Goal: Task Accomplishment & Management: Manage account settings

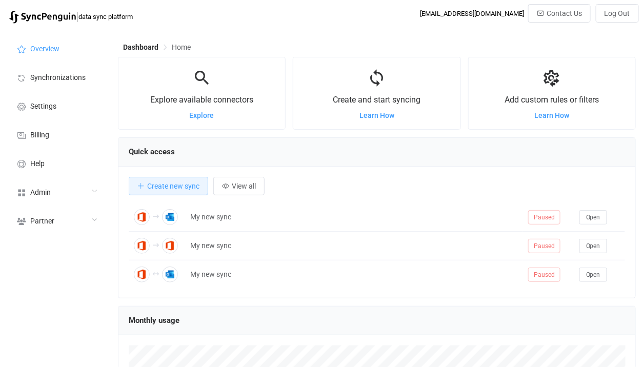
click at [74, 188] on div "Admin" at bounding box center [56, 191] width 103 height 29
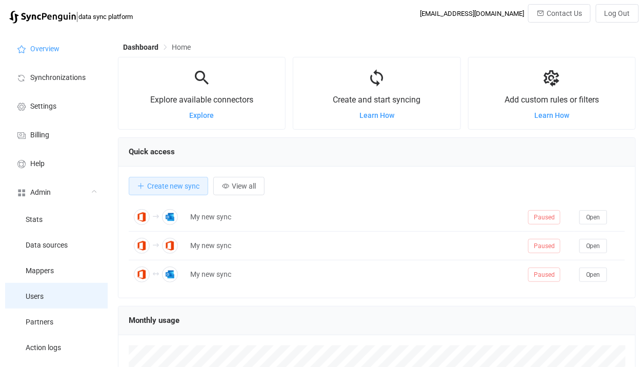
scroll to position [198, 518]
click at [61, 294] on li "Users" at bounding box center [56, 296] width 103 height 26
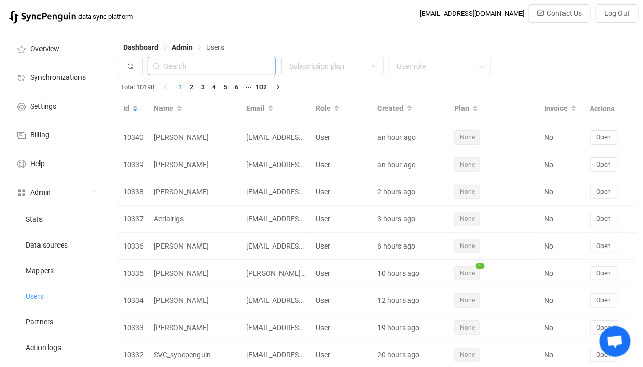
click at [212, 68] on input "text" at bounding box center [212, 66] width 128 height 18
paste input "andrew@andrewthornton.info"
type input "andrew@andrewthornton.info"
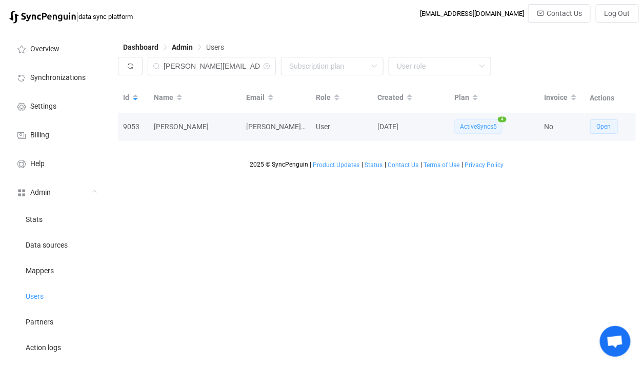
click at [607, 129] on span "Open" at bounding box center [604, 126] width 14 height 7
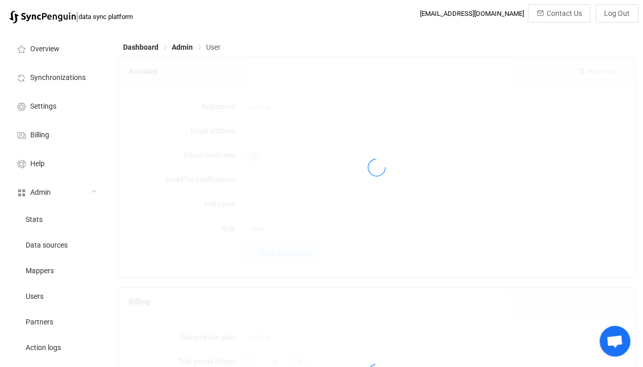
type input "andrew@andrewthornton.info"
type input "mytechie@heartinbusiness.org"
type input "Andrew Thornton"
type input "14"
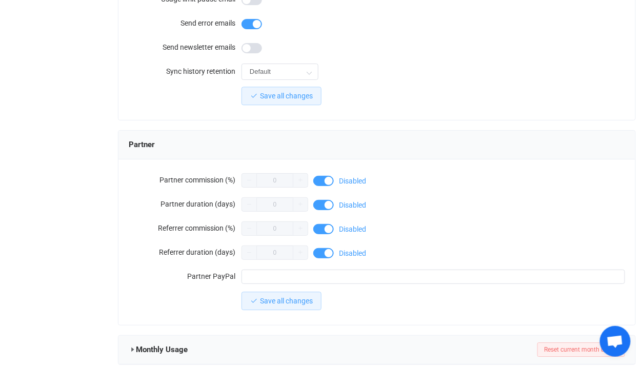
scroll to position [1010, 0]
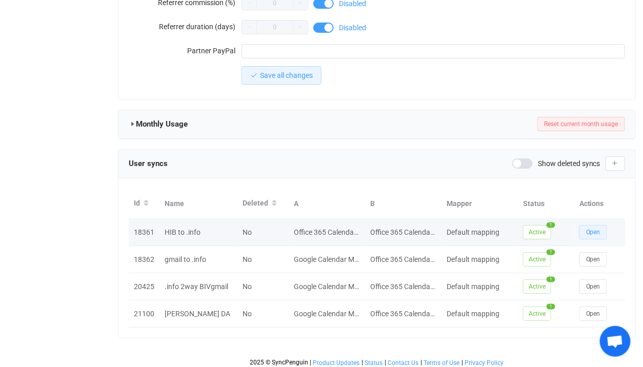
click at [580, 225] on button "Open" at bounding box center [594, 232] width 28 height 14
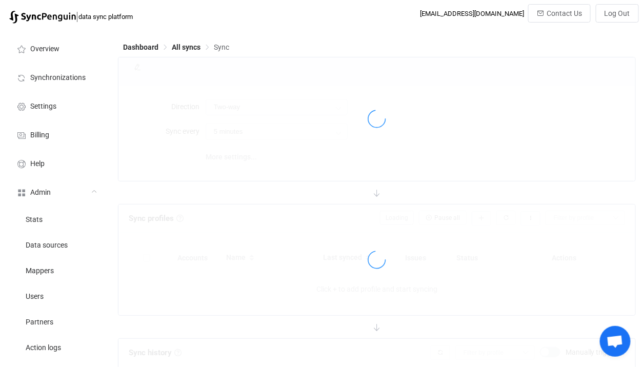
type input "A → B"
type input "10 minutes"
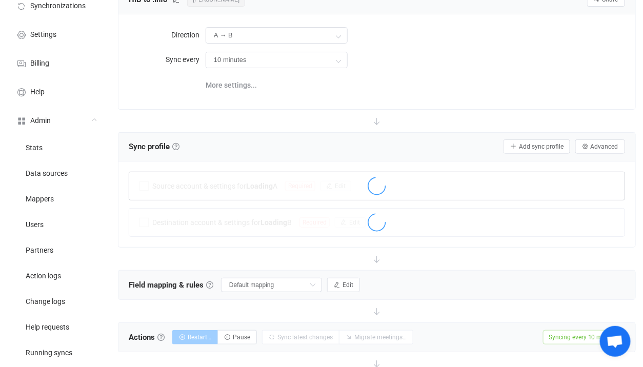
scroll to position [72, 0]
click at [215, 63] on input "10 minutes" at bounding box center [277, 60] width 142 height 16
click at [217, 64] on input "10 minutes" at bounding box center [277, 60] width 142 height 16
click at [202, 56] on label "Sync every" at bounding box center [167, 59] width 77 height 21
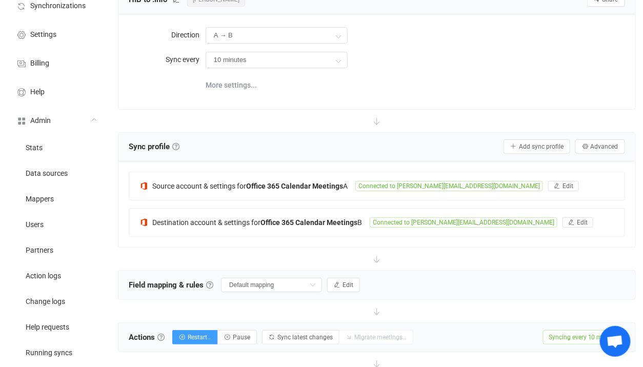
scroll to position [7, 0]
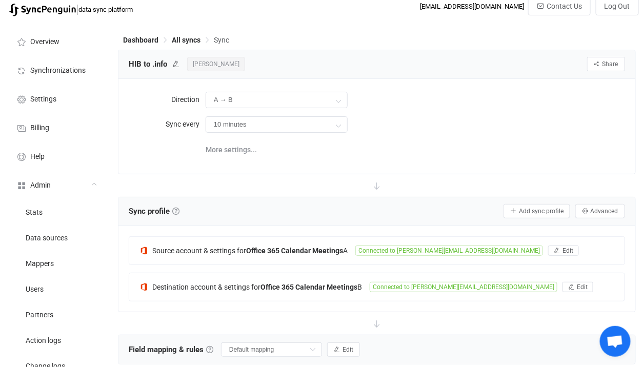
click at [235, 58] on span "Andrew Thornton" at bounding box center [216, 64] width 58 height 14
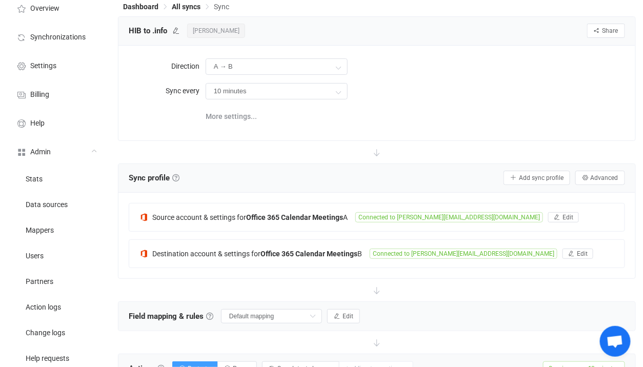
scroll to position [100, 0]
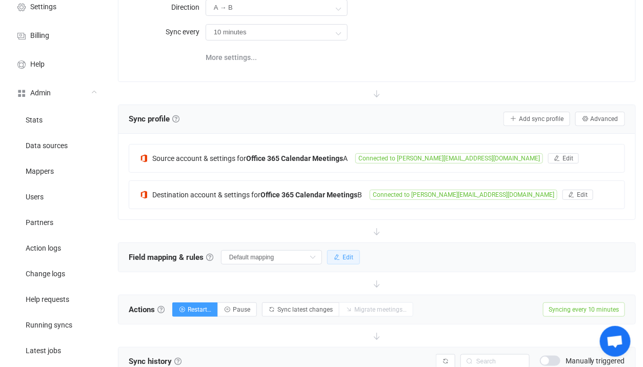
click at [337, 251] on button "Edit" at bounding box center [343, 257] width 33 height 14
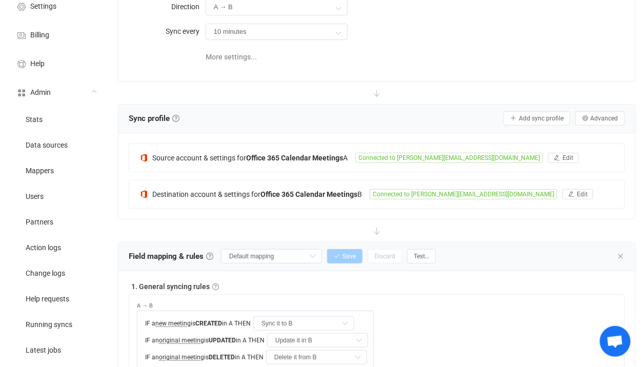
scroll to position [0, 0]
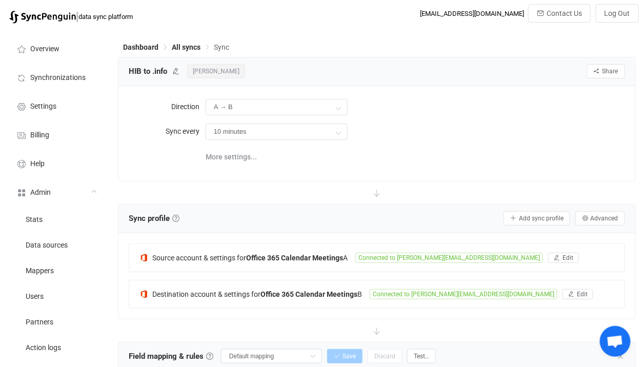
click at [230, 71] on span "Andrew Thornton" at bounding box center [216, 71] width 58 height 14
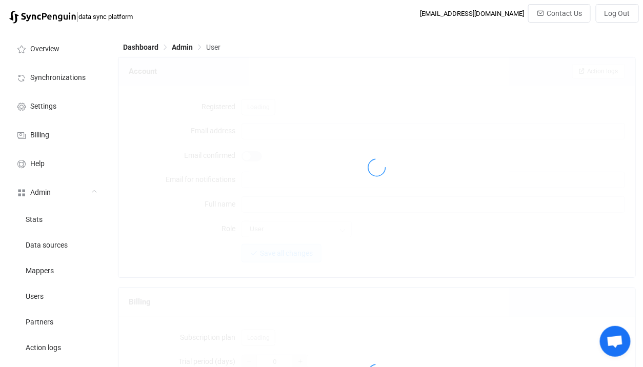
type input "andrew@andrewthornton.info"
type input "mytechie@heartinbusiness.org"
type input "Andrew Thornton"
type input "14"
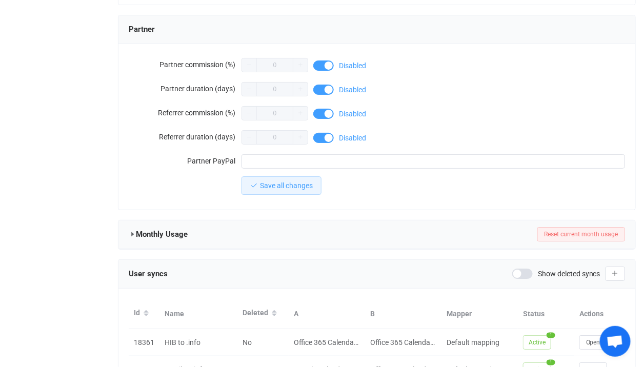
scroll to position [1010, 0]
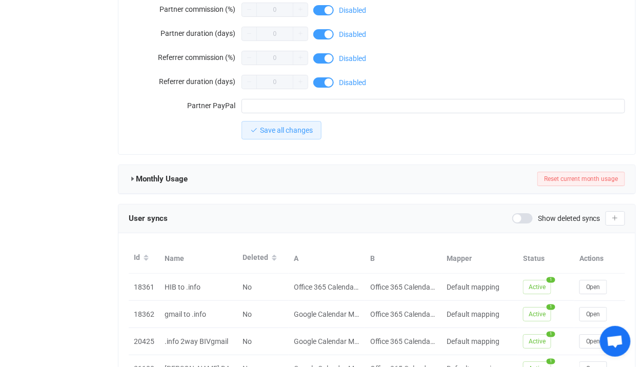
scroll to position [1010, 0]
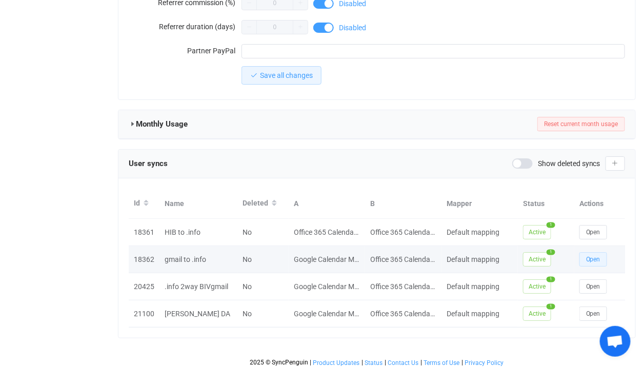
click at [592, 256] on span "Open" at bounding box center [593, 259] width 14 height 7
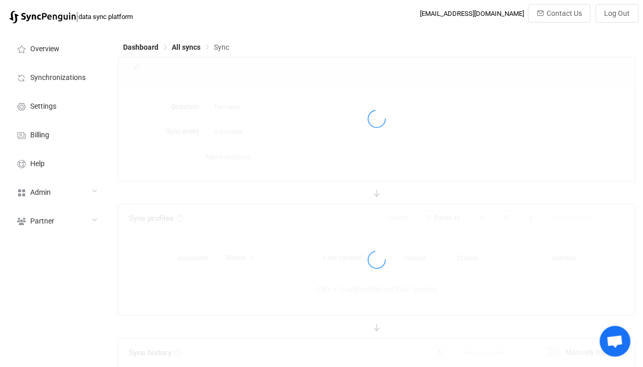
type input "Google → Office 365"
type input "10 minutes"
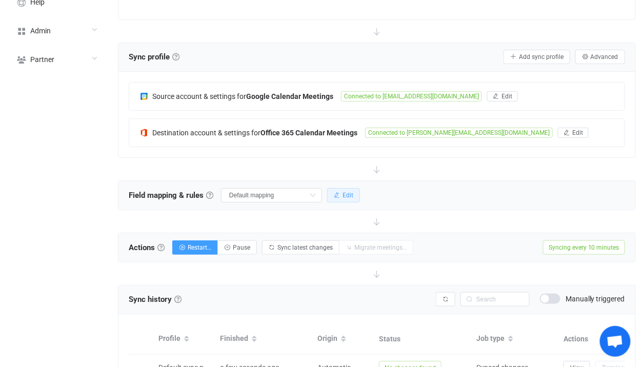
click at [343, 192] on span "Edit" at bounding box center [348, 195] width 11 height 7
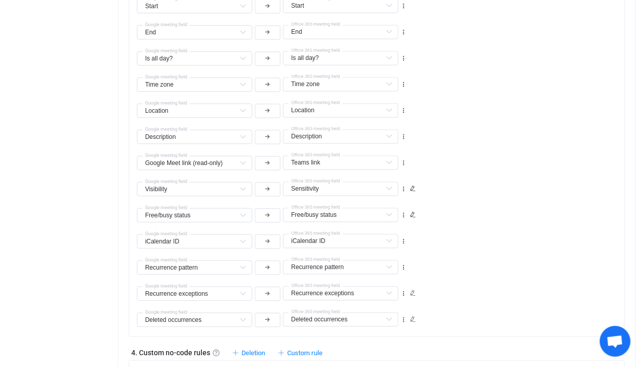
scroll to position [588, 0]
click at [313, 156] on input "text" at bounding box center [340, 162] width 115 height 14
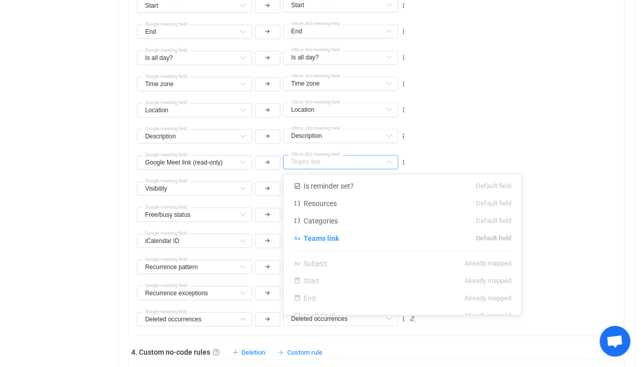
click at [464, 148] on div "Google Meet link (read-only) Is default reminder set? Default field Organizer (…" at bounding box center [381, 158] width 488 height 26
type input "Teams link"
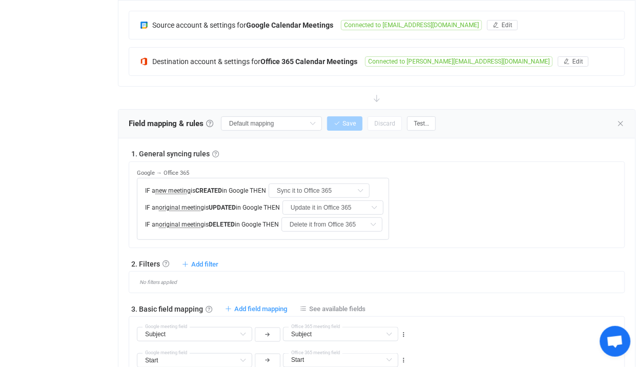
scroll to position [131, 0]
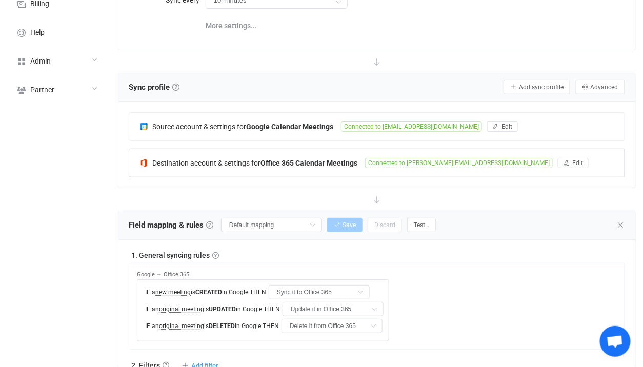
click at [287, 168] on div "Destination account & settings for Office 365 Calendar Meetings Connected to an…" at bounding box center [376, 163] width 495 height 28
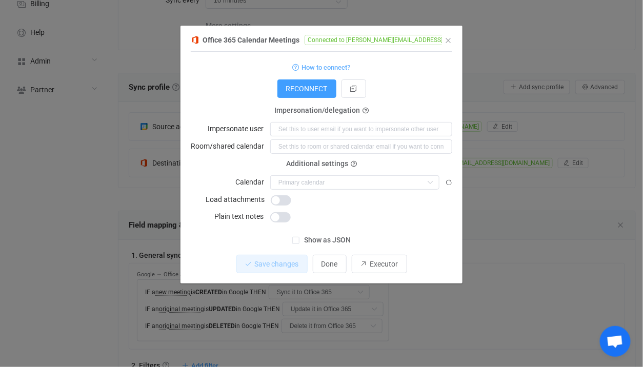
click at [153, 161] on div "Office 365 Calendar Meetings Connected to andrew@andrewthornton.info 1 { { "con…" at bounding box center [321, 183] width 643 height 367
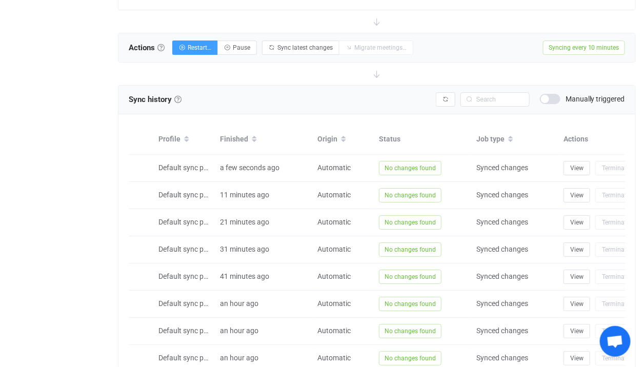
scroll to position [1020, 0]
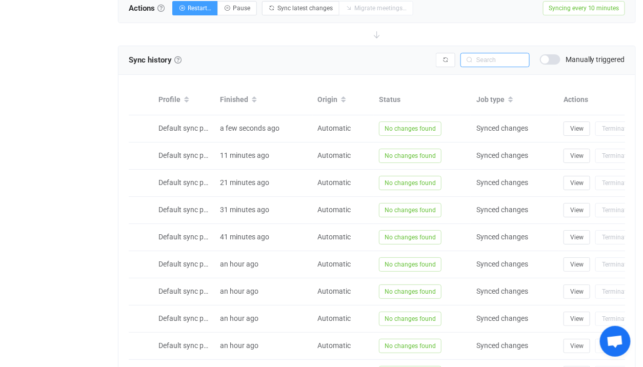
click at [497, 60] on input "text" at bounding box center [495, 60] width 69 height 14
type input "RE: Andrew"
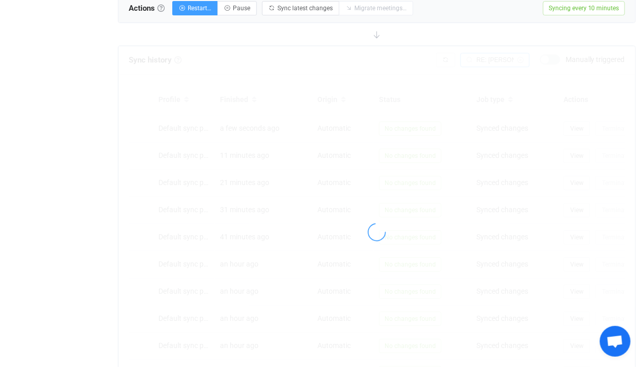
scroll to position [848, 0]
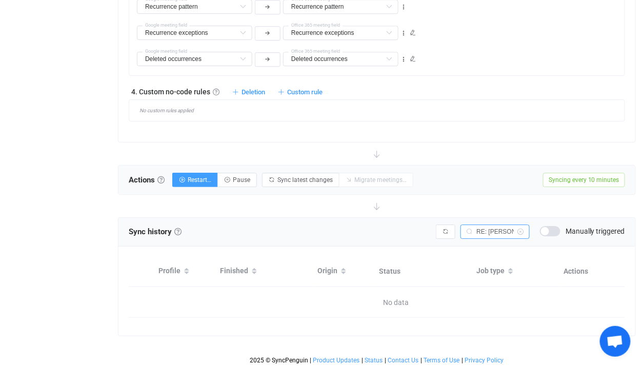
click at [503, 230] on input "RE: Andrew" at bounding box center [495, 232] width 69 height 14
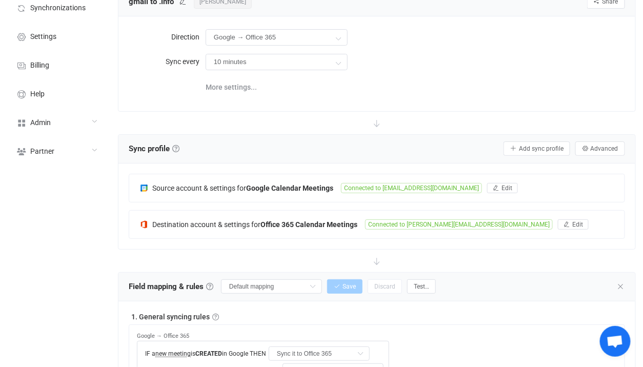
scroll to position [41, 0]
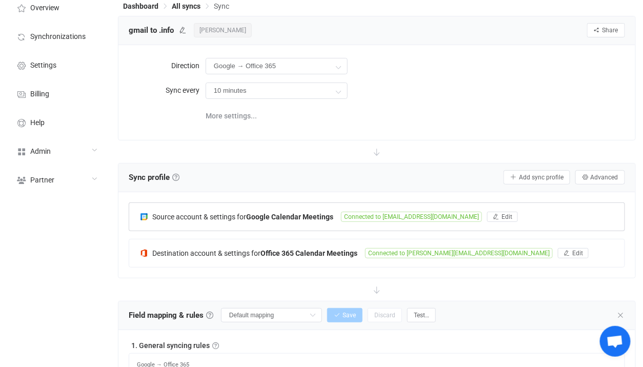
click at [310, 210] on div "Source account & settings for Google Calendar Meetings Connected to andrewisaac…" at bounding box center [376, 217] width 495 height 28
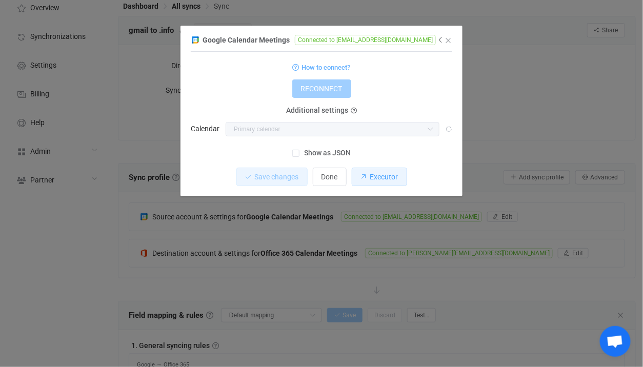
click at [374, 173] on span "Executor" at bounding box center [384, 177] width 28 height 8
click at [515, 107] on div "Google Calendar Meetings Connected to andrewisaacthornton@gmail.com 1 { { "acce…" at bounding box center [321, 183] width 643 height 367
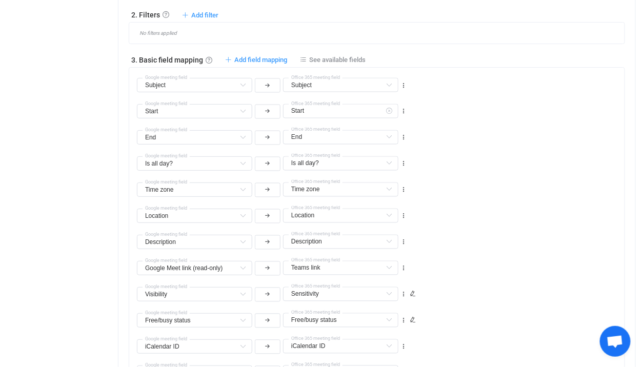
scroll to position [576, 0]
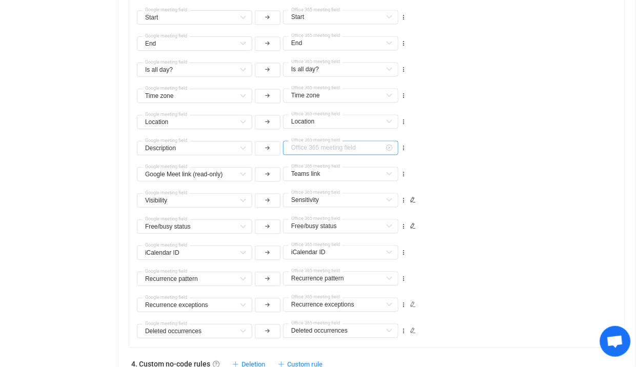
click at [306, 149] on input "text" at bounding box center [340, 148] width 115 height 14
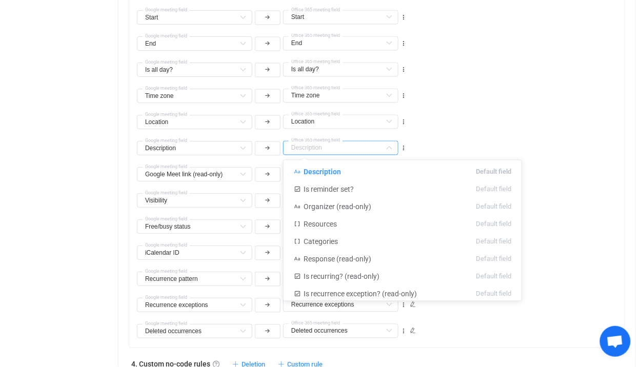
click at [449, 122] on div "Location Location Default field Is default reminder set? Default field Organize…" at bounding box center [381, 118] width 488 height 26
type input "Description"
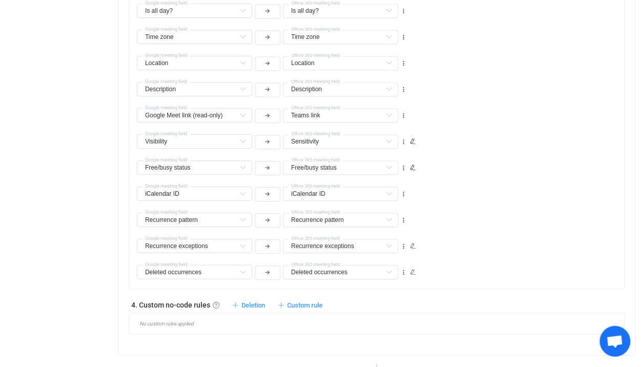
scroll to position [646, 0]
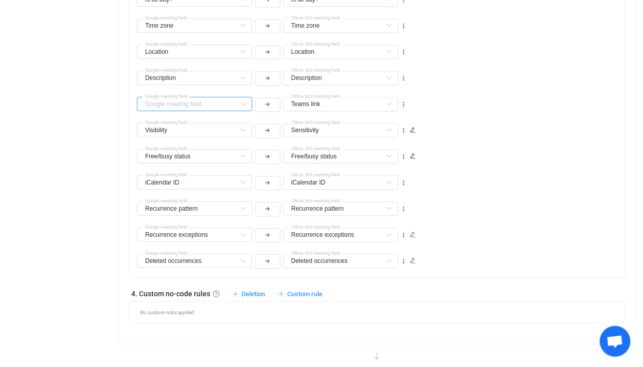
click at [194, 101] on input "text" at bounding box center [194, 104] width 115 height 14
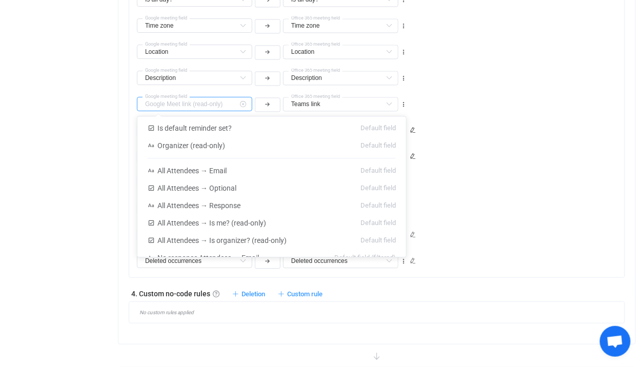
scroll to position [296, 0]
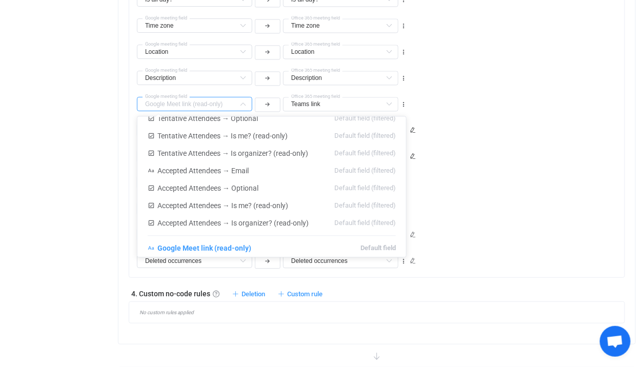
click at [430, 100] on div "Google meeting field Teams link Is reminder set? Default field Resources Defaul…" at bounding box center [381, 100] width 488 height 26
type input "Google Meet link (read-only)"
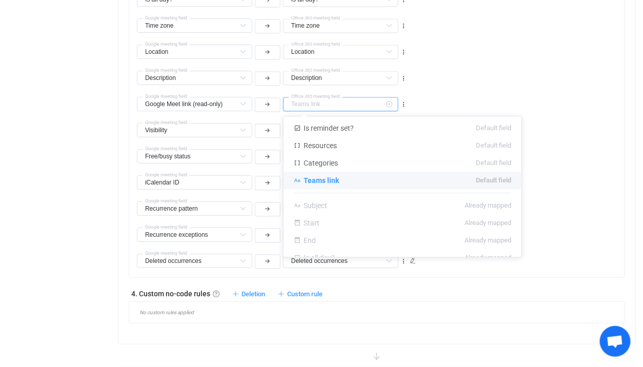
click at [359, 106] on input "text" at bounding box center [340, 104] width 115 height 14
click at [467, 96] on div "Google Meet link (read-only) Google meeting field Teams link Is reminder set? D…" at bounding box center [381, 100] width 488 height 26
type input "Teams link"
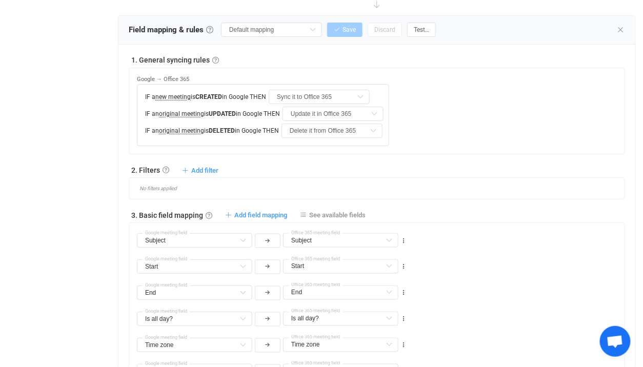
scroll to position [0, 0]
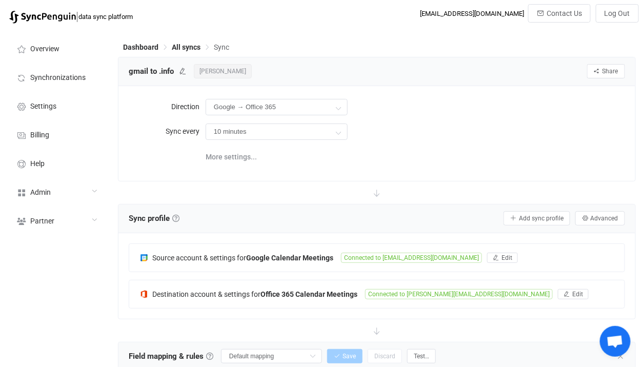
click at [144, 74] on span "gmail to .info" at bounding box center [151, 71] width 45 height 15
drag, startPoint x: 144, startPoint y: 74, endPoint x: 164, endPoint y: 74, distance: 20.0
click at [164, 74] on span "gmail to .info" at bounding box center [151, 71] width 45 height 15
copy span "gmail to .info"
click at [301, 258] on b "Google Calendar Meetings" at bounding box center [289, 258] width 87 height 8
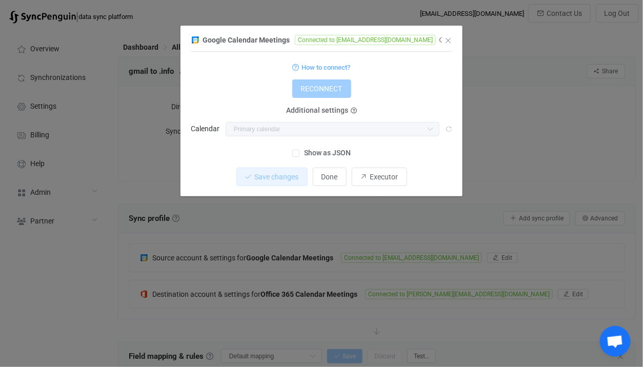
click at [359, 44] on span "Connected to andrewisaacthornton@gmail.com" at bounding box center [365, 40] width 141 height 10
drag, startPoint x: 359, startPoint y: 44, endPoint x: 416, endPoint y: 43, distance: 58.0
click at [416, 43] on span "Connected to andrewisaacthornton@gmail.com" at bounding box center [365, 40] width 141 height 10
copy span "andrewisaacthornton@gmail.com"
click at [499, 161] on div "Google Calendar Meetings Connected to andrewisaacthornton@gmail.com 1 { { "acce…" at bounding box center [321, 183] width 643 height 367
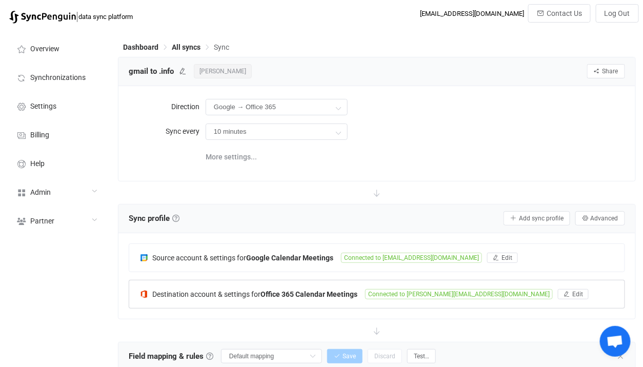
click at [351, 293] on b "Office 365 Calendar Meetings" at bounding box center [309, 294] width 97 height 8
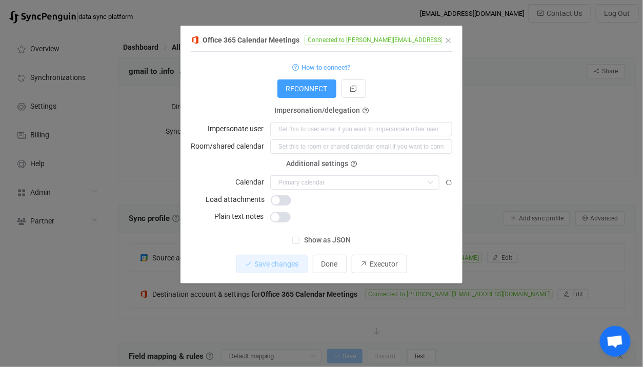
click at [356, 39] on span "Connected to andrew@andrewthornton.info" at bounding box center [399, 40] width 188 height 10
drag, startPoint x: 356, startPoint y: 39, endPoint x: 429, endPoint y: 38, distance: 72.8
click at [429, 38] on div "Office 365 Calendar Meetings Connected to andrew@andrewthornton.info" at bounding box center [316, 39] width 251 height 13
copy div "andrew@andrewthornton.info"
click at [495, 116] on div "Office 365 Calendar Meetings Connected to andrew@andrewthornton.info 1 { { "con…" at bounding box center [321, 183] width 643 height 367
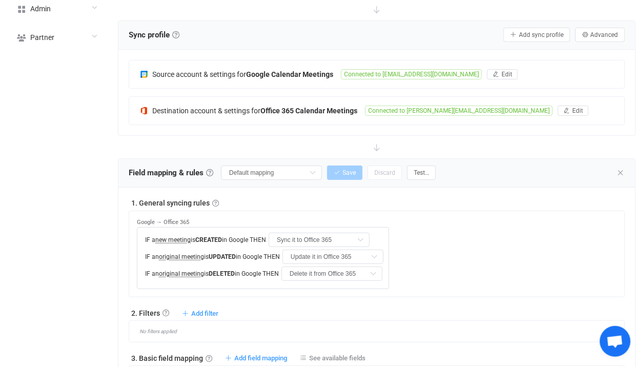
scroll to position [182, 0]
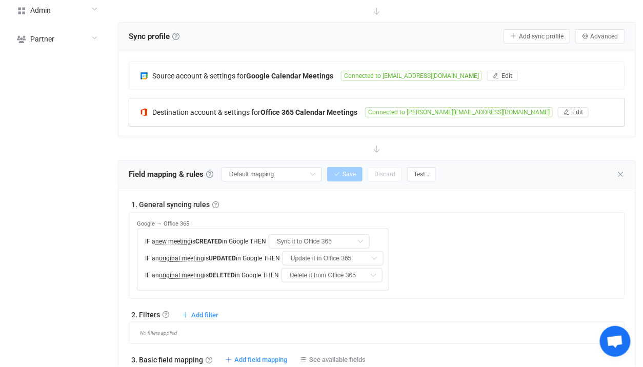
click at [372, 109] on span "Connected to andrew@andrewthornton.info" at bounding box center [459, 112] width 188 height 10
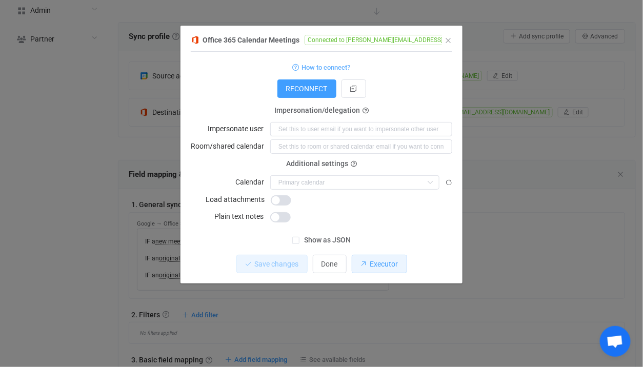
click at [368, 261] on button "Executor" at bounding box center [379, 264] width 55 height 18
click at [500, 138] on div "Office 365 Calendar Meetings Connected to andrew@andrewthornton.info 1 { { "con…" at bounding box center [321, 183] width 643 height 367
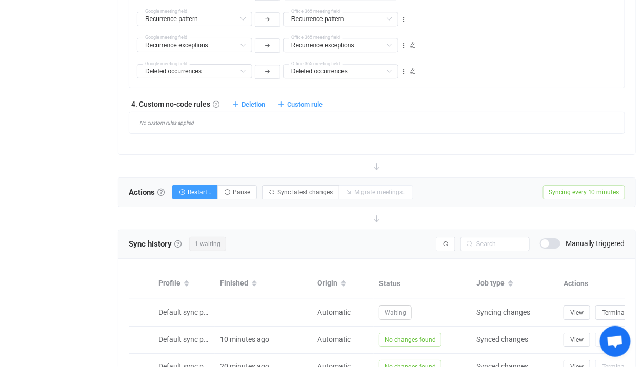
scroll to position [888, 0]
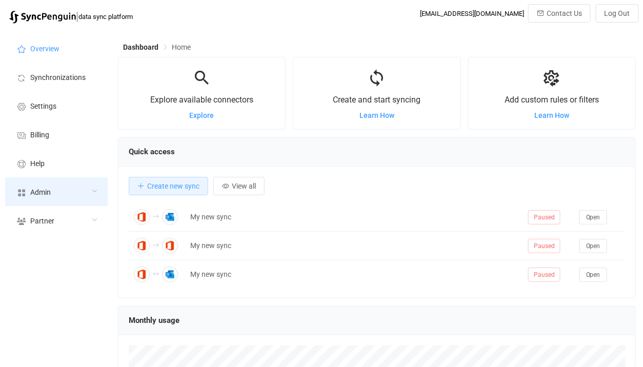
scroll to position [198, 518]
click at [69, 190] on div "Admin" at bounding box center [56, 191] width 103 height 29
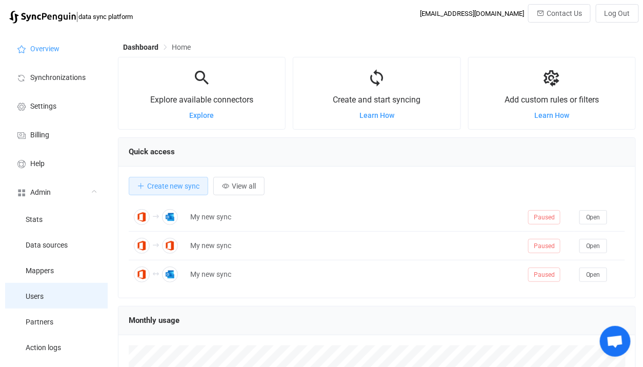
click at [56, 308] on li "Users" at bounding box center [56, 296] width 103 height 26
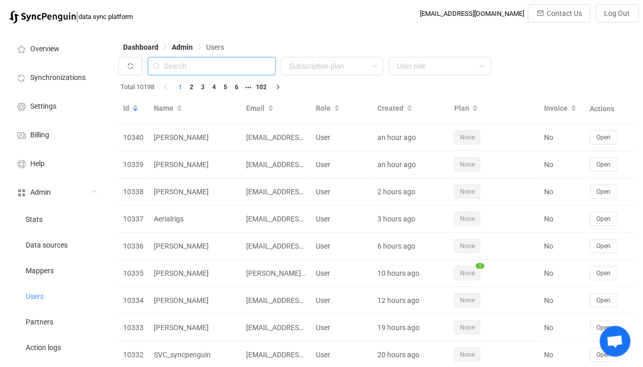
click at [205, 68] on input "text" at bounding box center [212, 66] width 128 height 18
paste input "isobel.riding@isobelinteriors.co.uk"
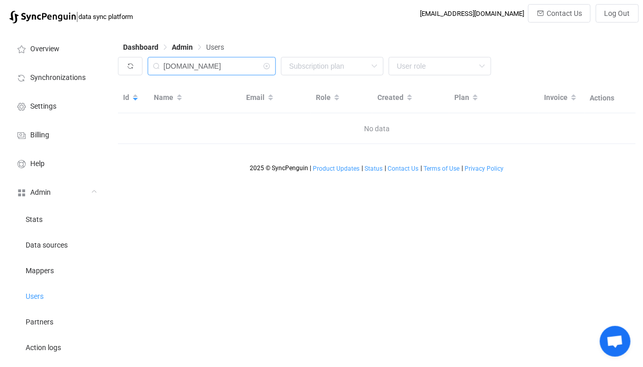
click at [217, 69] on input "isobelinteriors.co.uk" at bounding box center [212, 66] width 128 height 18
drag, startPoint x: 178, startPoint y: 64, endPoint x: 310, endPoint y: 65, distance: 131.3
click at [310, 65] on div "isobelinteriors.co.uk None Single SingleYearly SinglePlus SinglePlusYearly Team…" at bounding box center [377, 69] width 518 height 24
type input "isob"
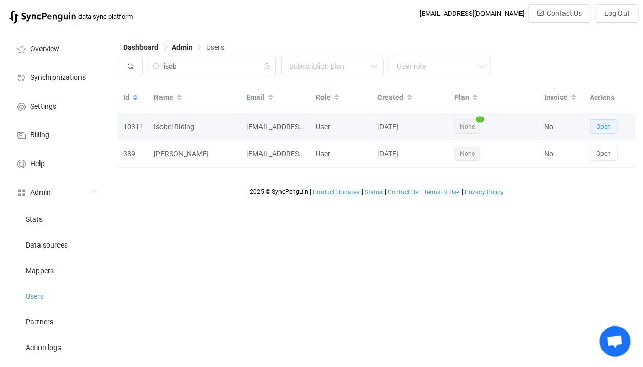
click at [600, 128] on span "Open" at bounding box center [604, 126] width 14 height 7
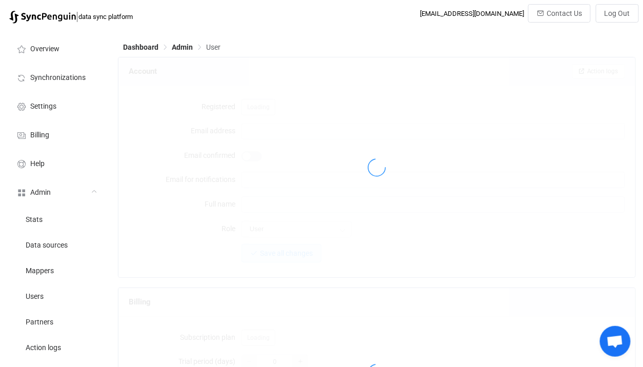
type input "isobel.riding@gmail.com"
type input "Isobel Riding"
type input "14"
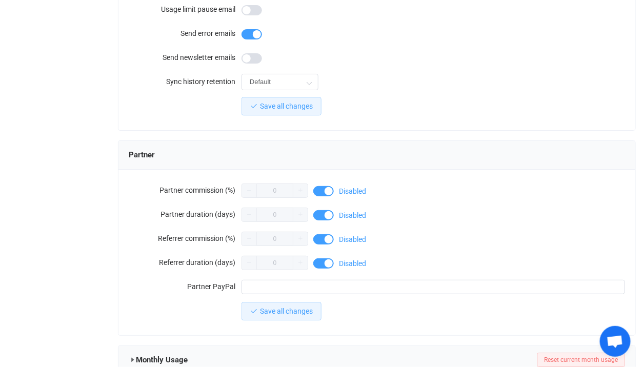
scroll to position [929, 0]
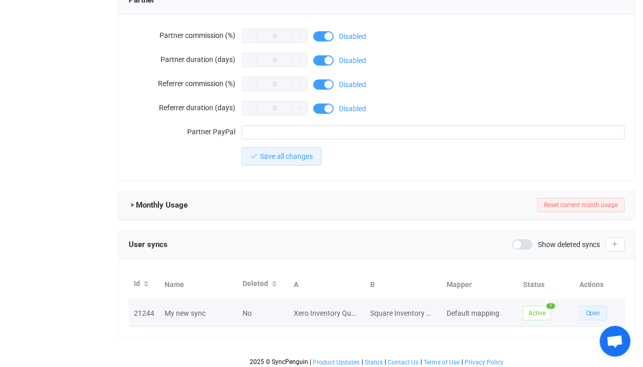
click at [587, 306] on button "Open" at bounding box center [594, 313] width 28 height 14
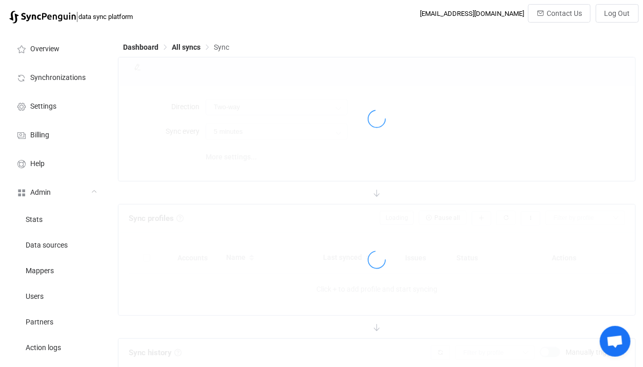
type input "10 minutes"
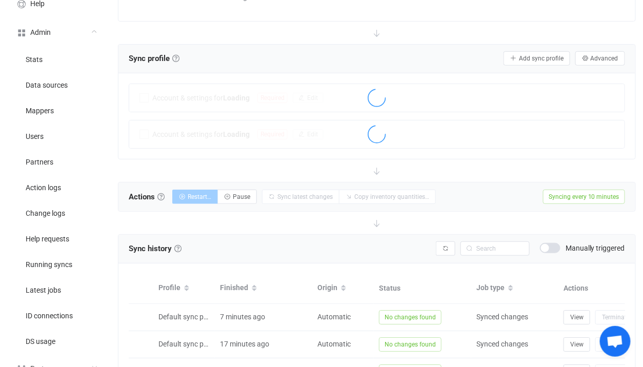
scroll to position [139, 0]
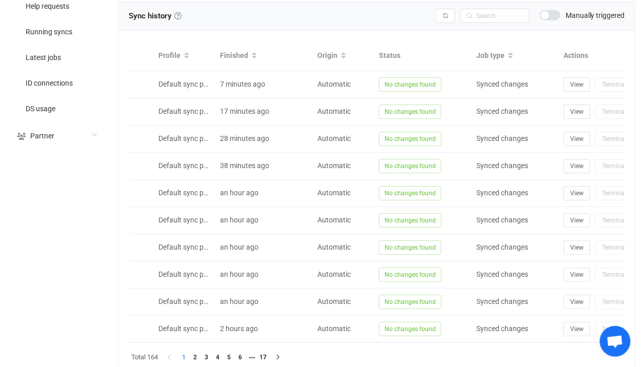
click at [553, 12] on span at bounding box center [550, 15] width 21 height 10
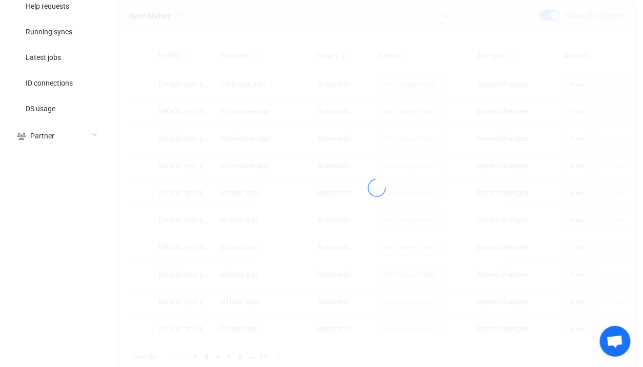
scroll to position [390, 0]
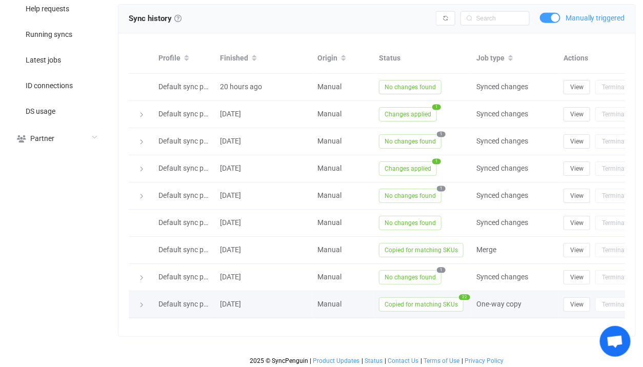
click at [438, 297] on span "Copied for matching SKUs" at bounding box center [421, 304] width 85 height 14
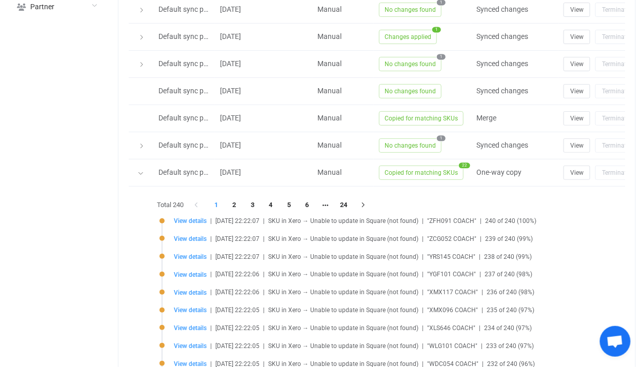
scroll to position [572, 0]
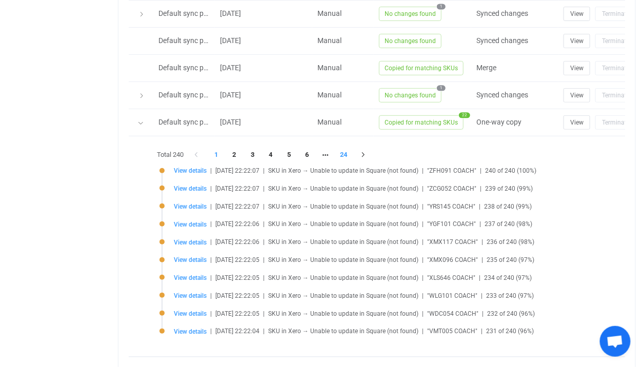
click at [339, 148] on li "24" at bounding box center [343, 155] width 18 height 14
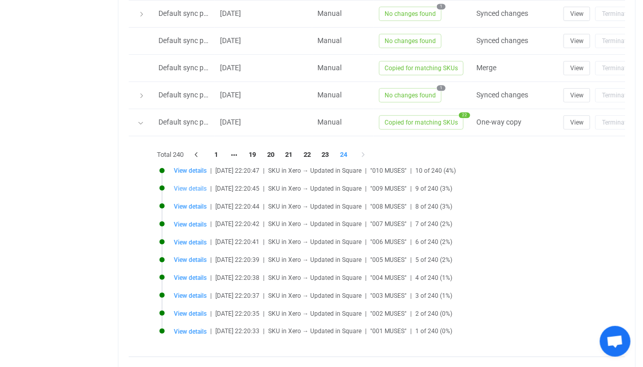
click at [193, 186] on span "View details" at bounding box center [190, 188] width 33 height 7
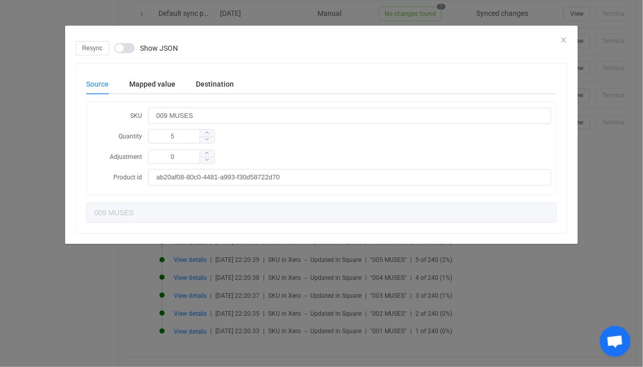
click at [44, 129] on div "Resync Show JSON Source Mapped value Destination SKU 009 MUSES Quantity 5 Adjus…" at bounding box center [321, 183] width 643 height 367
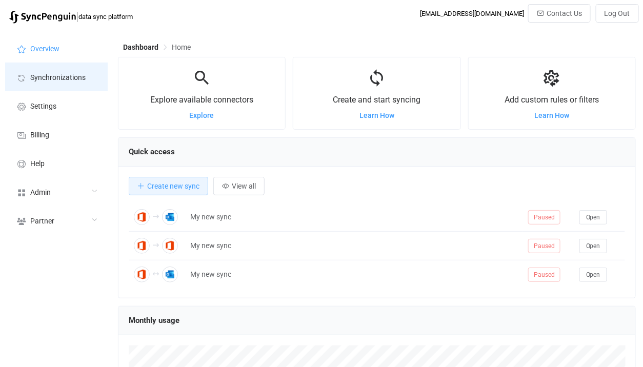
scroll to position [198, 518]
click at [85, 85] on li "Synchronizations" at bounding box center [56, 77] width 103 height 29
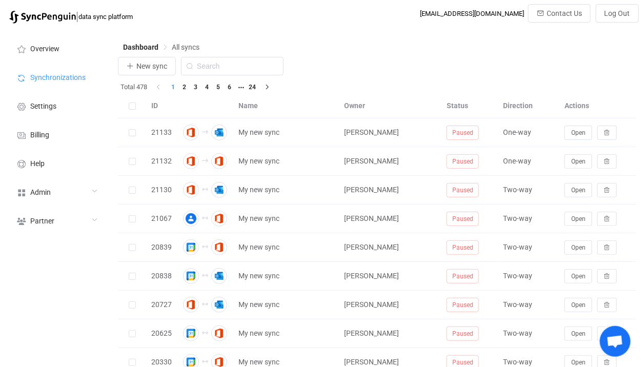
click at [236, 64] on input "text" at bounding box center [232, 66] width 103 height 18
type input "icou"
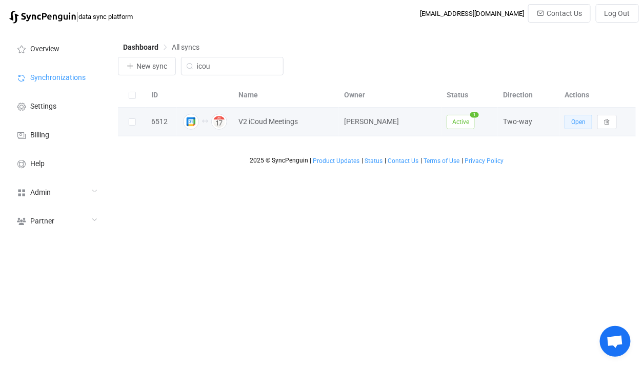
click at [574, 128] on button "Open" at bounding box center [579, 122] width 28 height 14
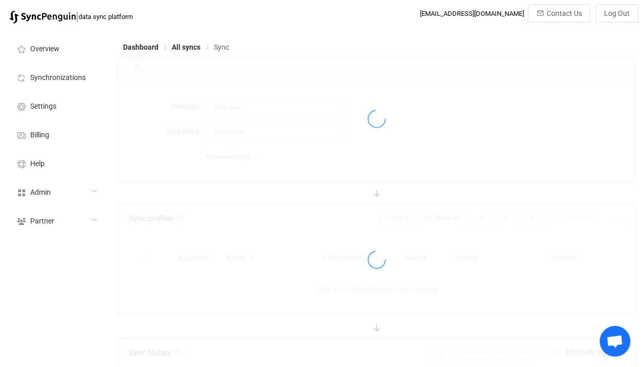
type input "10 minutes"
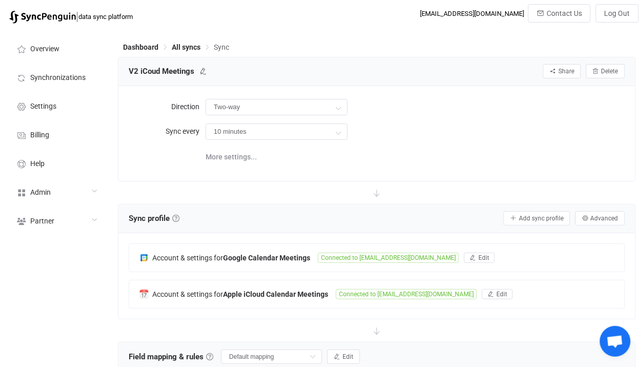
scroll to position [3, 0]
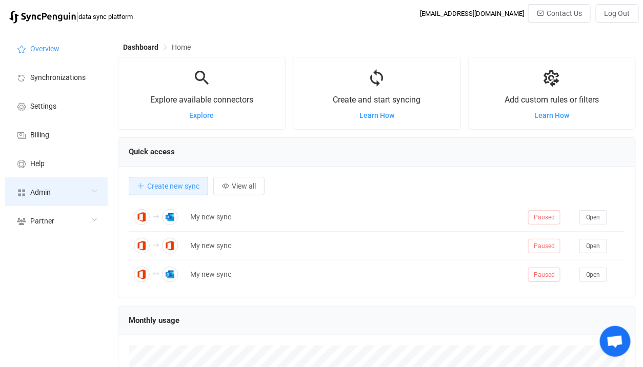
scroll to position [198, 518]
click at [74, 181] on div "Admin" at bounding box center [56, 191] width 103 height 29
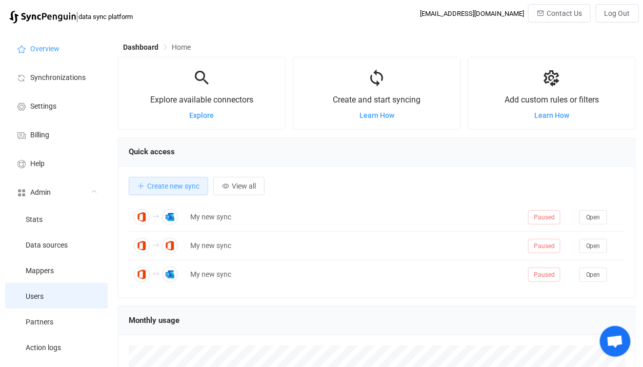
click at [71, 296] on li "Users" at bounding box center [56, 296] width 103 height 26
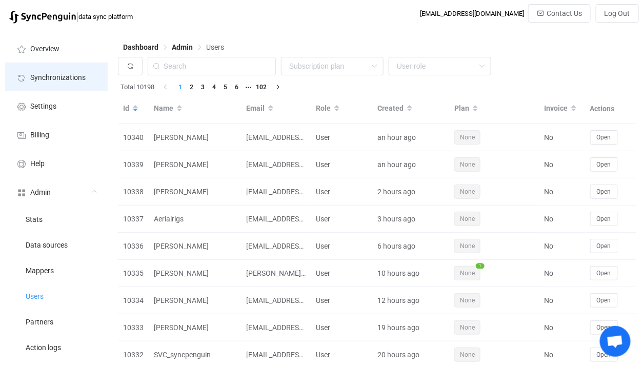
click at [92, 78] on li "Synchronizations" at bounding box center [56, 77] width 103 height 29
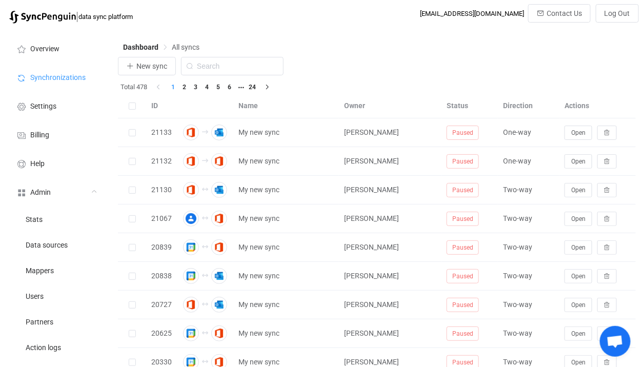
click at [218, 65] on input "text" at bounding box center [232, 66] width 103 height 18
type input "icou"
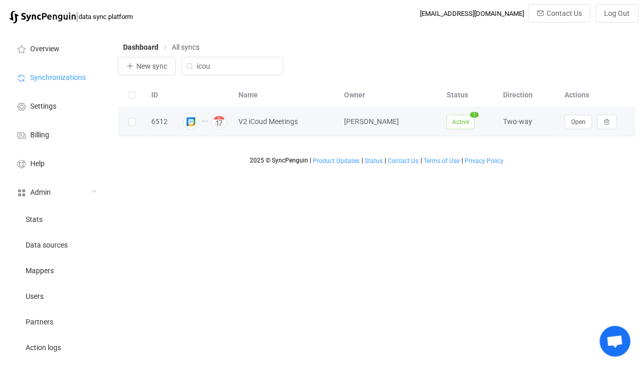
click at [570, 136] on div "ID Name Owner Status Direction Actions 6512 V2 iCoud Meetings Vitalii Herasymiv…" at bounding box center [377, 109] width 518 height 53
click at [573, 125] on span "Open" at bounding box center [578, 121] width 14 height 7
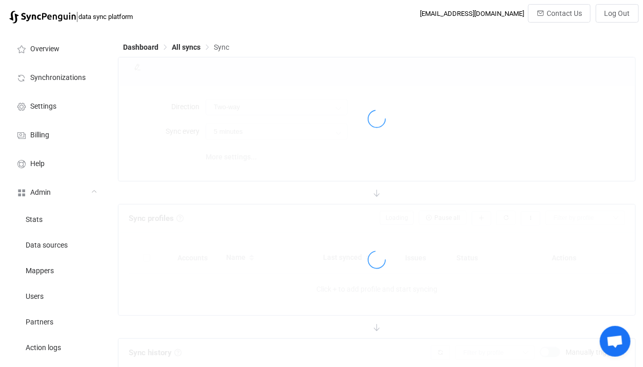
type input "10 minutes"
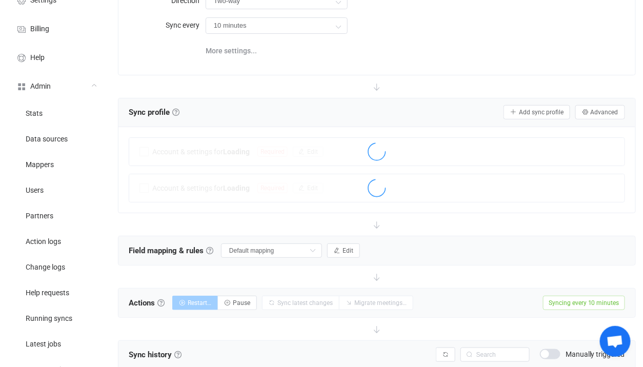
scroll to position [58, 0]
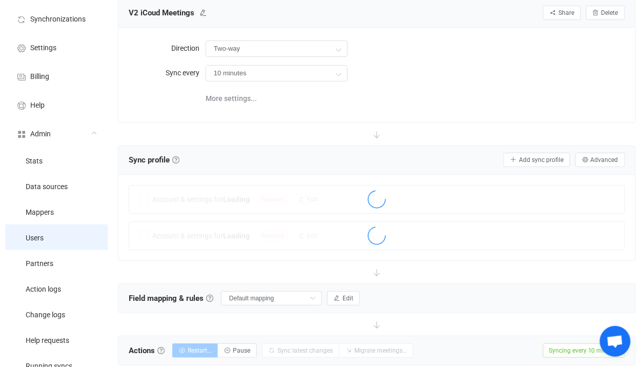
click at [61, 235] on li "Users" at bounding box center [56, 238] width 103 height 26
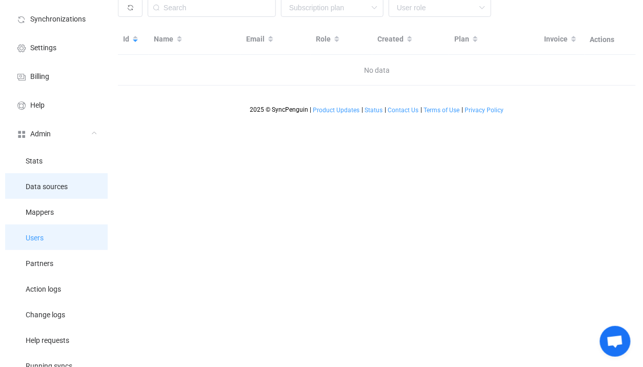
click at [61, 199] on li "Data sources" at bounding box center [56, 186] width 103 height 26
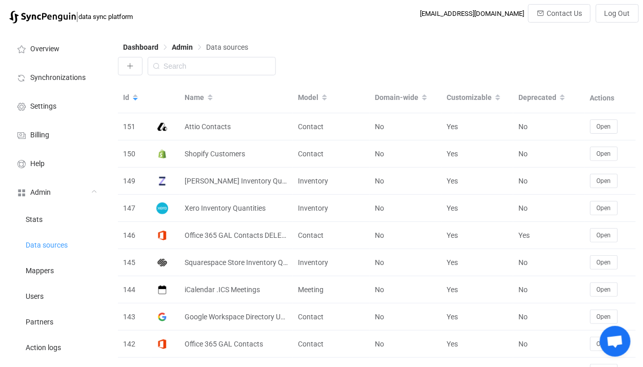
click at [65, 288] on li "Users" at bounding box center [56, 296] width 103 height 26
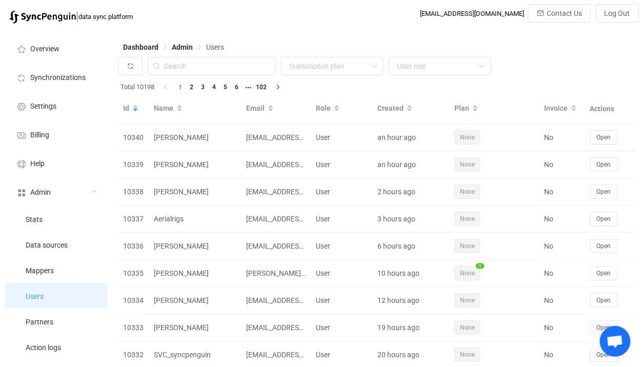
scroll to position [14, 0]
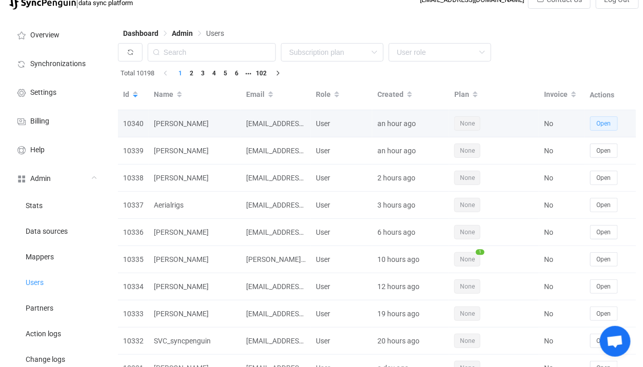
click at [598, 123] on span "Open" at bounding box center [604, 123] width 14 height 7
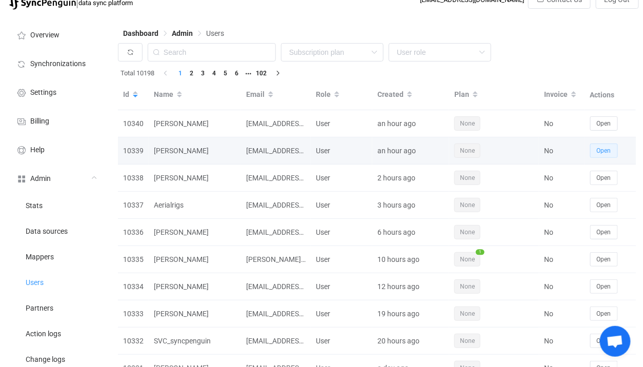
click at [598, 147] on span "Open" at bounding box center [604, 150] width 14 height 7
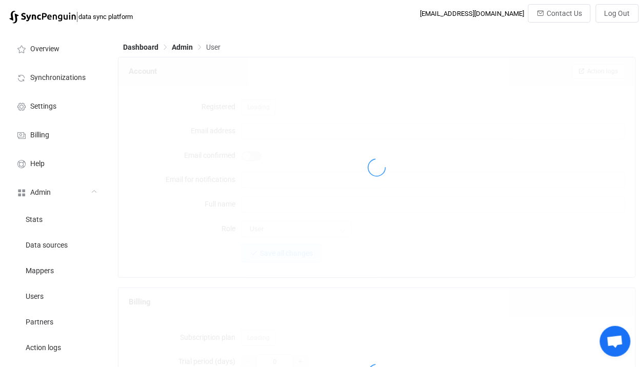
type input "[EMAIL_ADDRESS][DOMAIN_NAME]"
type input "[PERSON_NAME]"
type input "14"
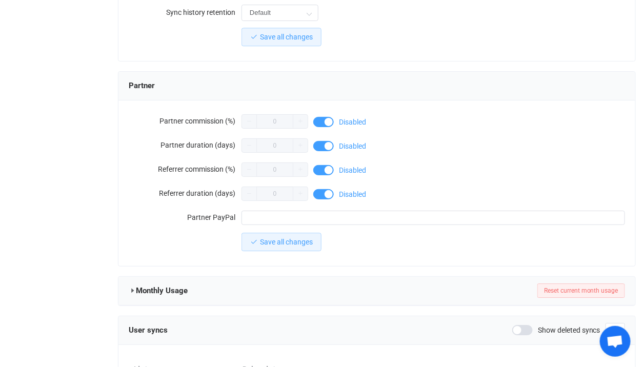
scroll to position [933, 0]
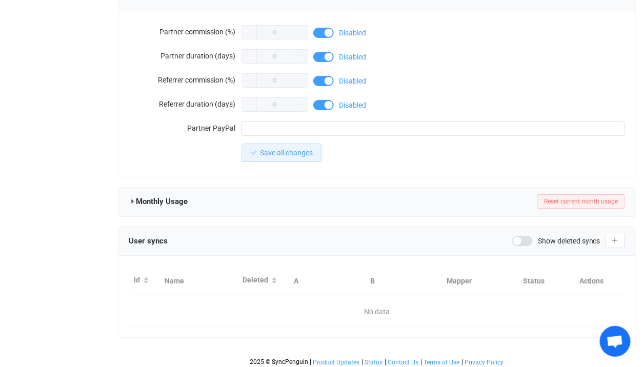
click at [530, 237] on span at bounding box center [522, 241] width 21 height 10
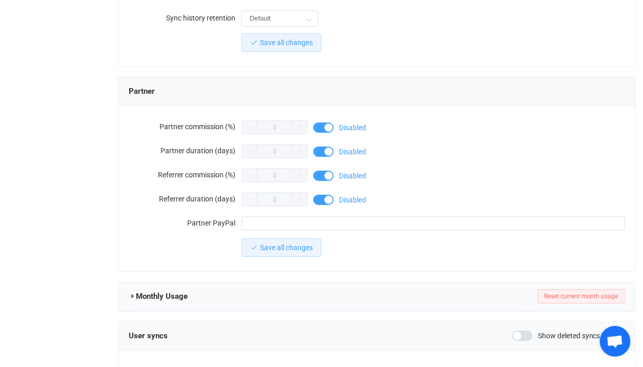
scroll to position [933, 0]
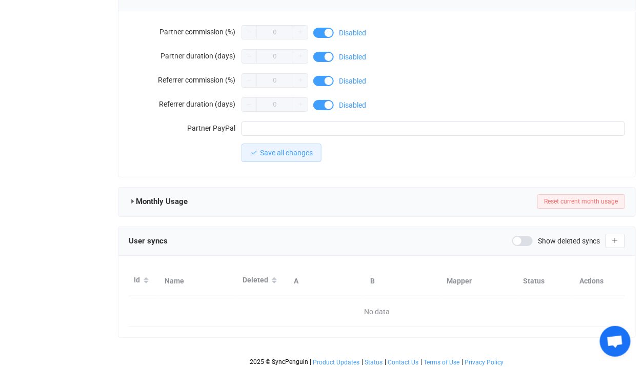
click at [527, 245] on div "User syncs Show deleted syncs" at bounding box center [376, 241] width 517 height 29
click at [527, 240] on span at bounding box center [522, 241] width 21 height 10
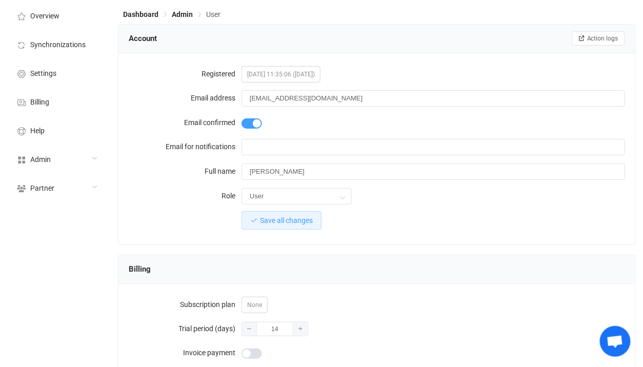
scroll to position [0, 0]
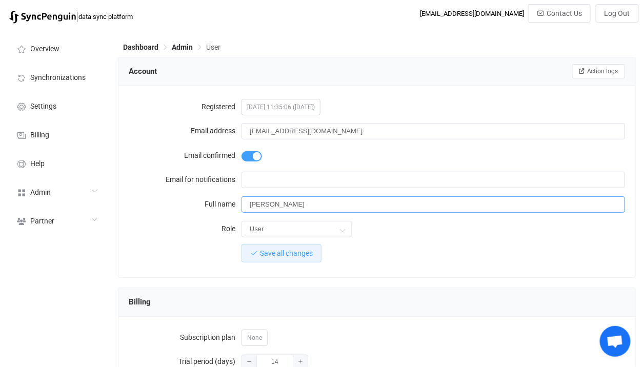
drag, startPoint x: 330, startPoint y: 210, endPoint x: 274, endPoint y: 207, distance: 56.5
click at [274, 207] on input "[PERSON_NAME]" at bounding box center [434, 204] width 384 height 16
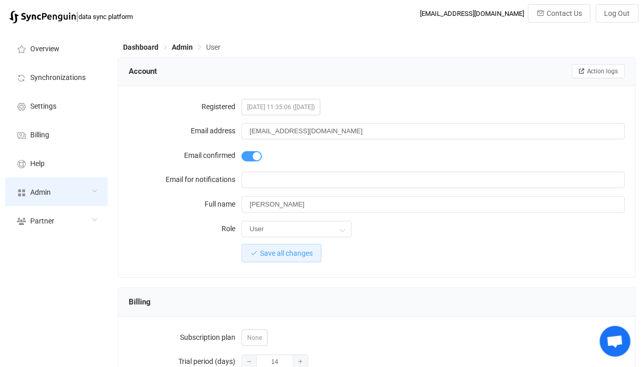
click at [76, 187] on div "Admin" at bounding box center [56, 191] width 103 height 29
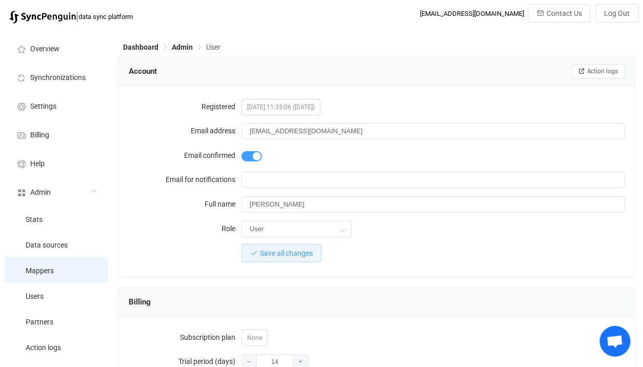
click at [70, 281] on li "Mappers" at bounding box center [56, 270] width 103 height 26
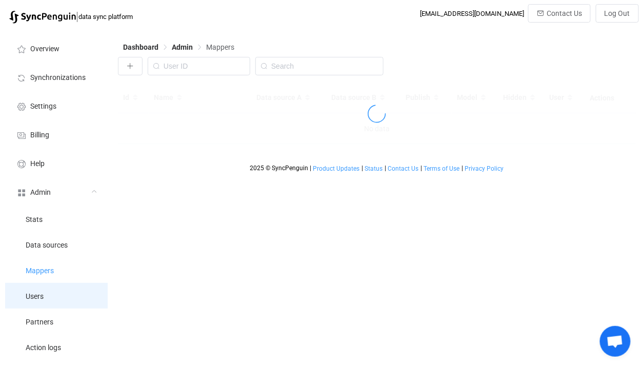
click at [70, 288] on li "Users" at bounding box center [56, 296] width 103 height 26
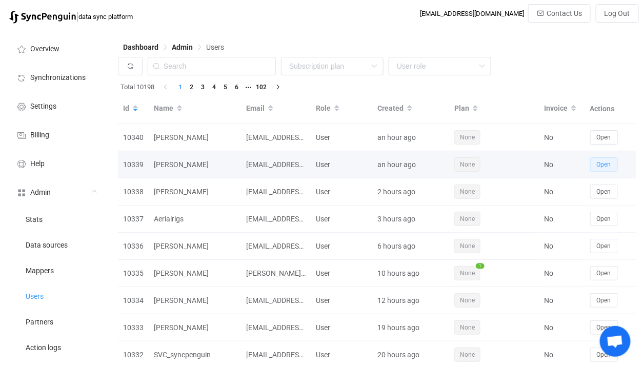
click at [604, 167] on span "Open" at bounding box center [604, 164] width 14 height 7
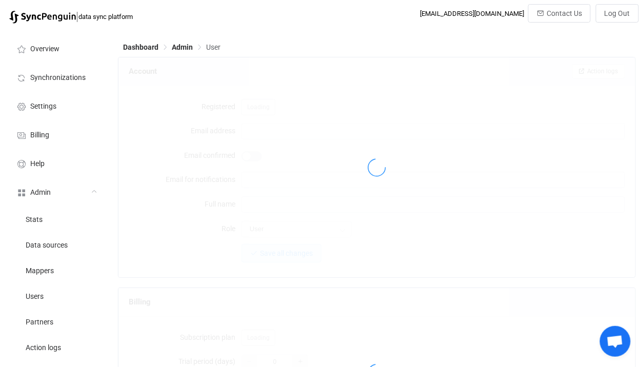
type input "[EMAIL_ADDRESS][DOMAIN_NAME]"
type input "[PERSON_NAME]"
type input "14"
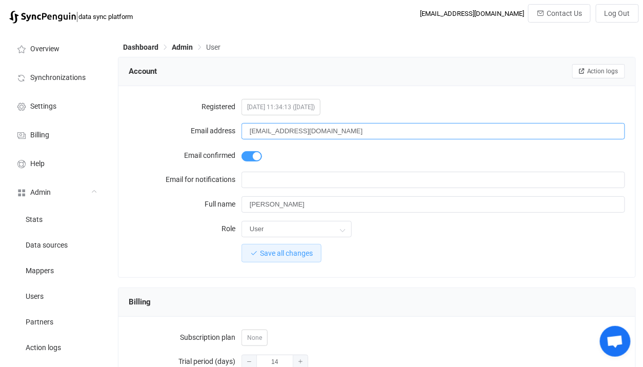
click at [256, 135] on input "[EMAIL_ADDRESS][DOMAIN_NAME]" at bounding box center [434, 131] width 384 height 16
drag, startPoint x: 256, startPoint y: 135, endPoint x: 263, endPoint y: 134, distance: 6.7
click at [263, 134] on input "[EMAIL_ADDRESS][DOMAIN_NAME]" at bounding box center [434, 131] width 384 height 16
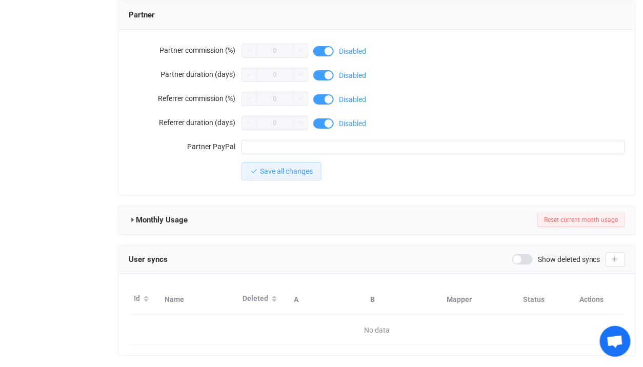
scroll to position [933, 0]
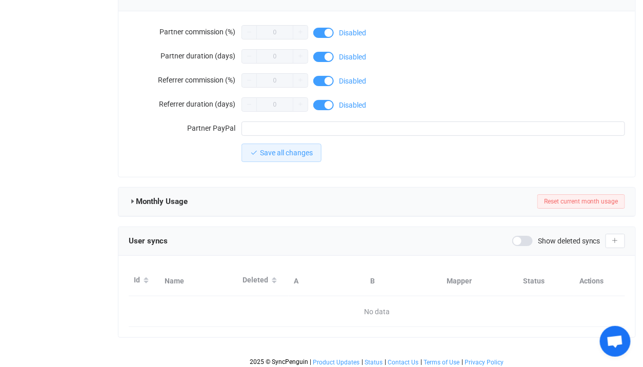
click at [527, 244] on div "Show deleted syncs" at bounding box center [568, 241] width 113 height 14
click at [525, 243] on div "Show deleted syncs" at bounding box center [568, 241] width 113 height 14
click at [523, 241] on span at bounding box center [522, 241] width 21 height 10
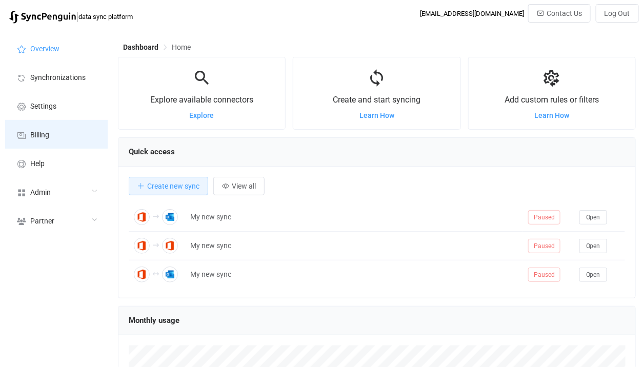
scroll to position [198, 518]
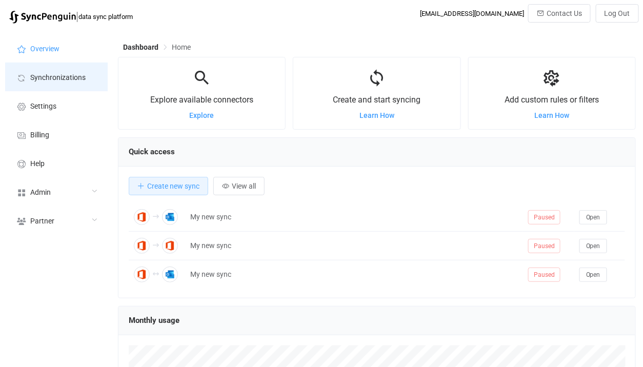
click at [91, 67] on li "Synchronizations" at bounding box center [56, 77] width 103 height 29
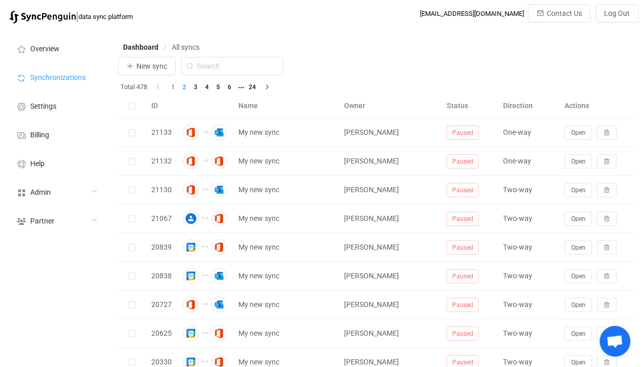
click at [186, 87] on li "2" at bounding box center [184, 87] width 11 height 11
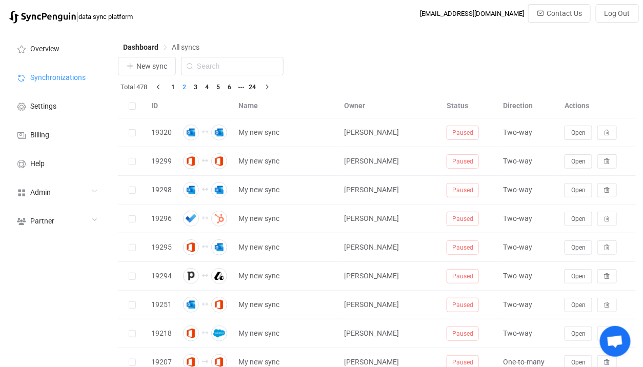
click at [201, 87] on li "3" at bounding box center [195, 87] width 11 height 11
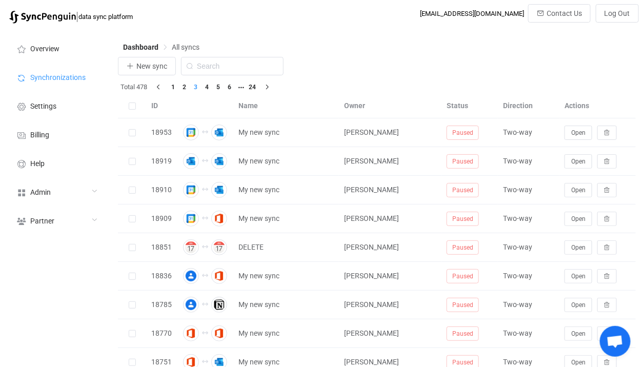
click at [216, 88] on li "5" at bounding box center [218, 87] width 11 height 11
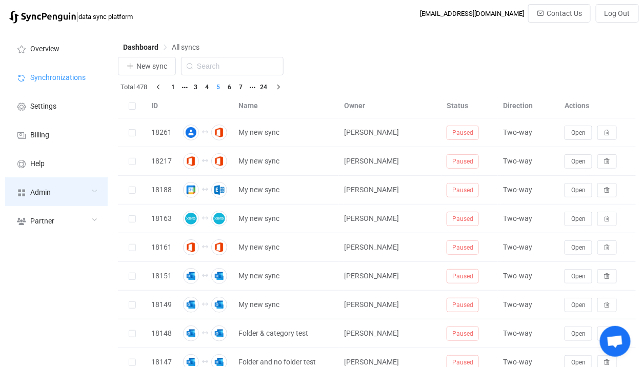
click at [44, 206] on div "Admin" at bounding box center [56, 191] width 103 height 29
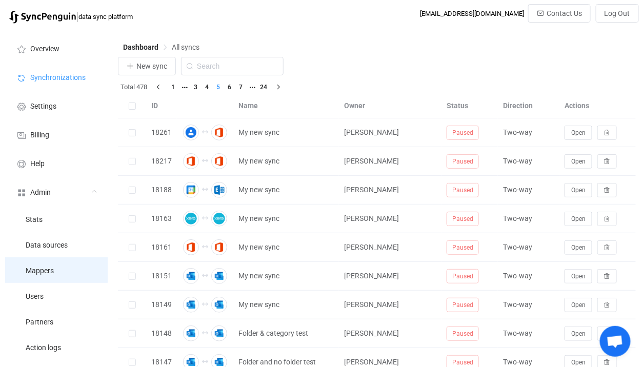
click at [50, 280] on li "Mappers" at bounding box center [56, 270] width 103 height 26
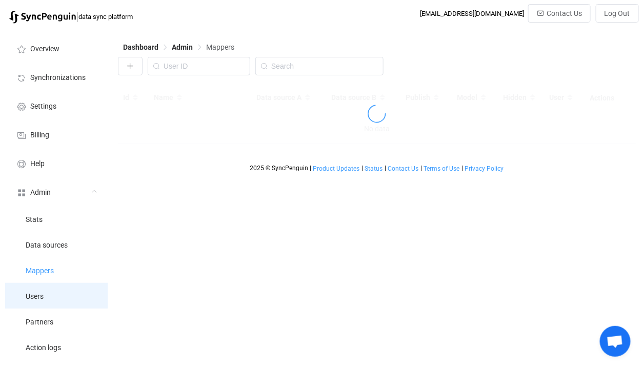
click at [50, 292] on li "Users" at bounding box center [56, 296] width 103 height 26
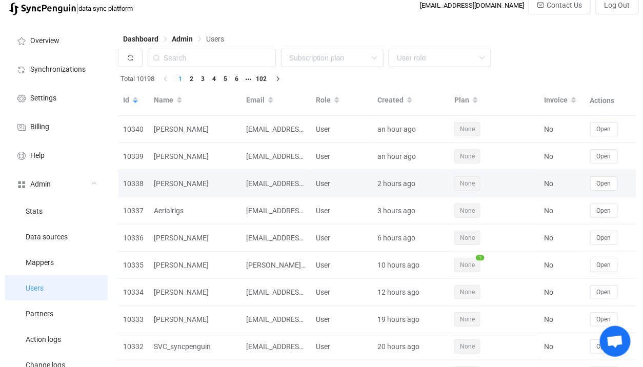
scroll to position [10, 0]
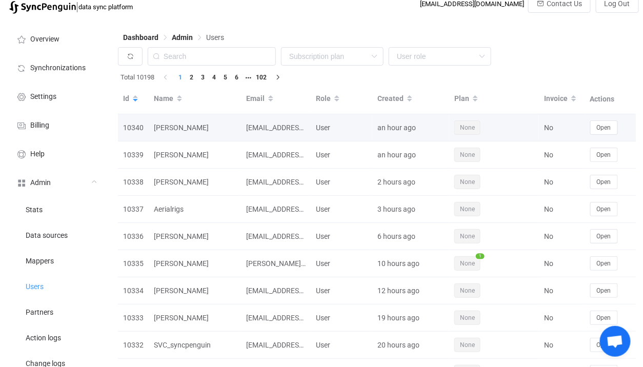
click at [258, 127] on div "[EMAIL_ADDRESS][DOMAIN_NAME]" at bounding box center [276, 128] width 70 height 12
drag, startPoint x: 258, startPoint y: 127, endPoint x: 299, endPoint y: 132, distance: 40.8
click at [301, 134] on td "[EMAIL_ADDRESS][DOMAIN_NAME]" at bounding box center [276, 127] width 70 height 27
click at [299, 132] on div "[EMAIL_ADDRESS][DOMAIN_NAME]" at bounding box center [276, 128] width 70 height 12
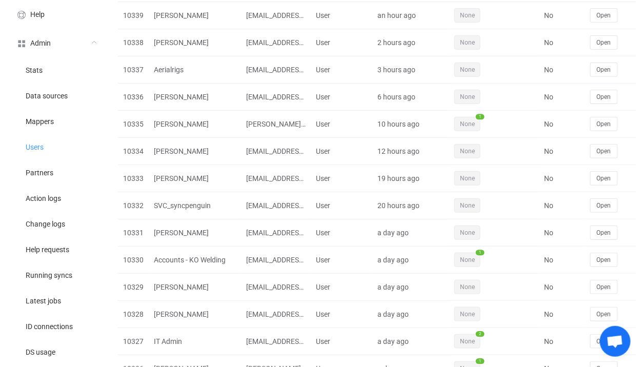
scroll to position [0, 0]
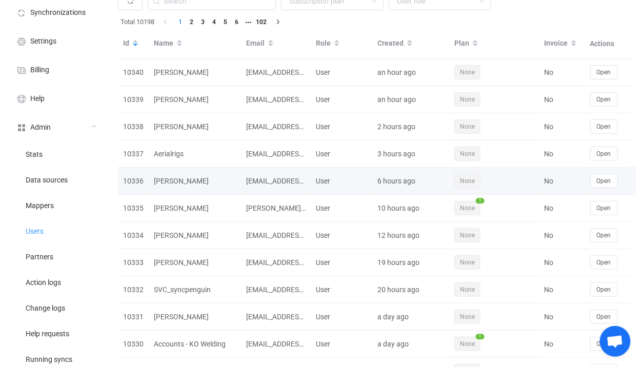
scroll to position [64, 0]
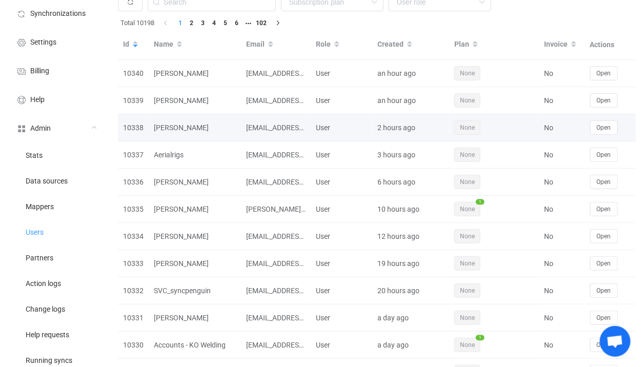
click at [173, 126] on div "[PERSON_NAME]" at bounding box center [195, 128] width 92 height 12
drag, startPoint x: 173, startPoint y: 126, endPoint x: 227, endPoint y: 126, distance: 53.9
click at [227, 126] on div "[PERSON_NAME]" at bounding box center [195, 128] width 92 height 12
copy div "[PERSON_NAME]"
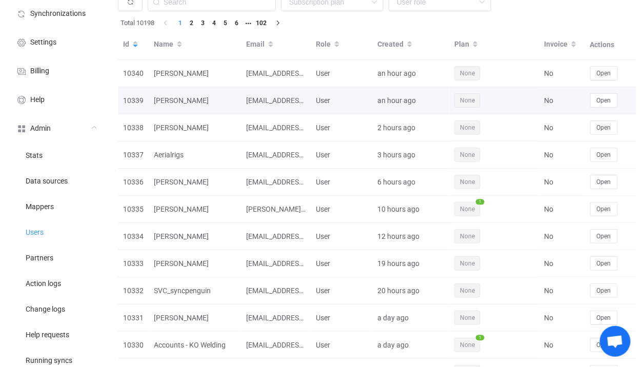
click at [259, 102] on div "jony.de.michoacan@gmail.com" at bounding box center [276, 101] width 70 height 12
drag, startPoint x: 259, startPoint y: 102, endPoint x: 290, endPoint y: 99, distance: 31.4
click at [290, 99] on div "jony.de.michoacan@gmail.com" at bounding box center [276, 101] width 70 height 12
click at [244, 103] on div "jony.de.michoacan@gmail.com" at bounding box center [276, 101] width 70 height 12
drag, startPoint x: 244, startPoint y: 103, endPoint x: 297, endPoint y: 101, distance: 53.9
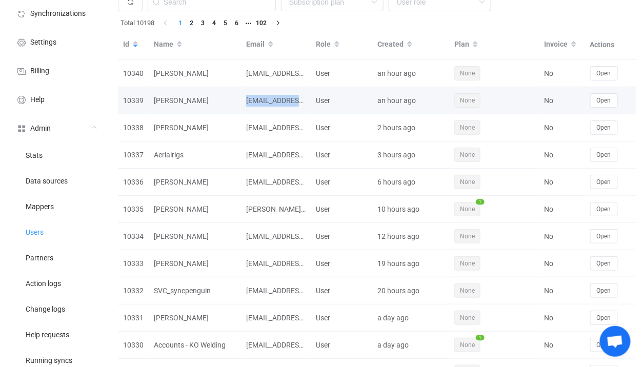
click at [297, 101] on div "jony.de.michoacan@gmail.com" at bounding box center [276, 101] width 70 height 12
copy div "jony.de.michoacan"
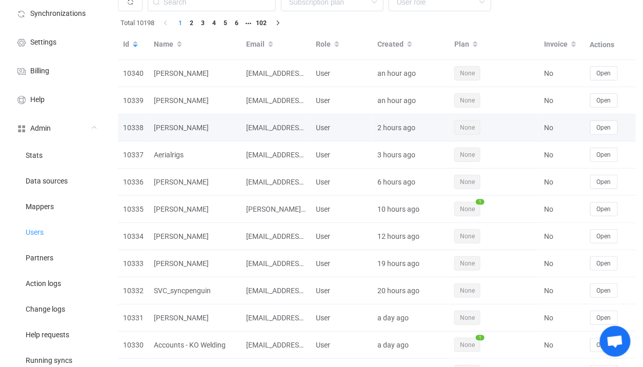
click at [214, 124] on div "Jonathan Estanislao Castillo" at bounding box center [195, 128] width 92 height 12
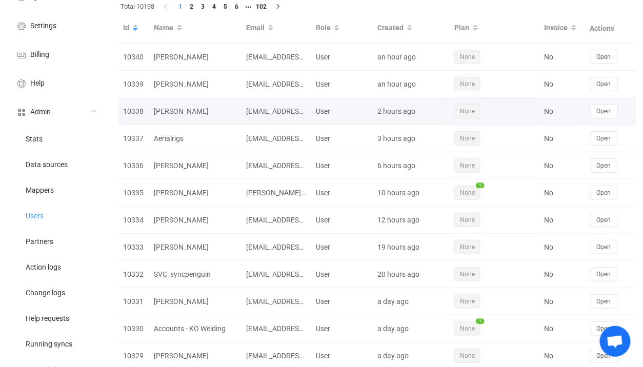
scroll to position [81, 0]
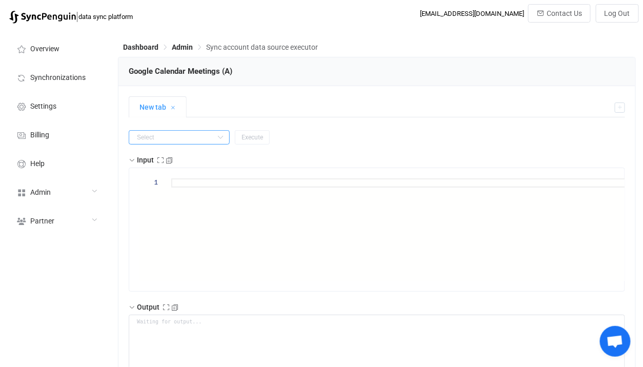
click at [176, 143] on input "text" at bounding box center [179, 137] width 101 height 14
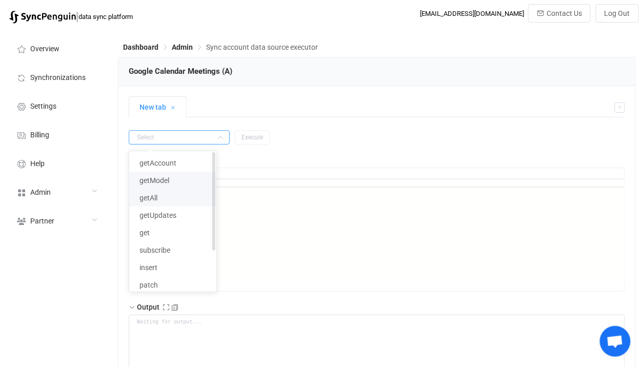
click at [176, 192] on li "getAll" at bounding box center [172, 197] width 87 height 17
type input "getAll"
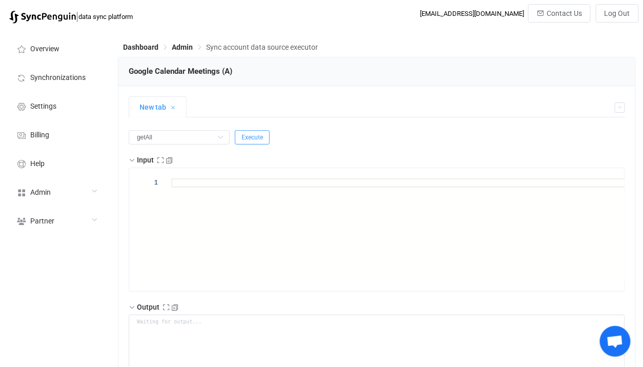
click at [235, 140] on button "Execute" at bounding box center [252, 137] width 35 height 14
type textarea "{ "nextSync": "2025-09-04T10:08:44.232Z", "entries": [ { "id": "_60q30c1g60o30e…"
type textarea "Output saved to the file"
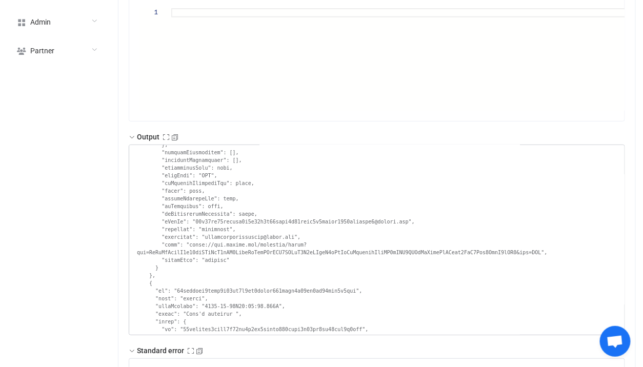
scroll to position [826, 0]
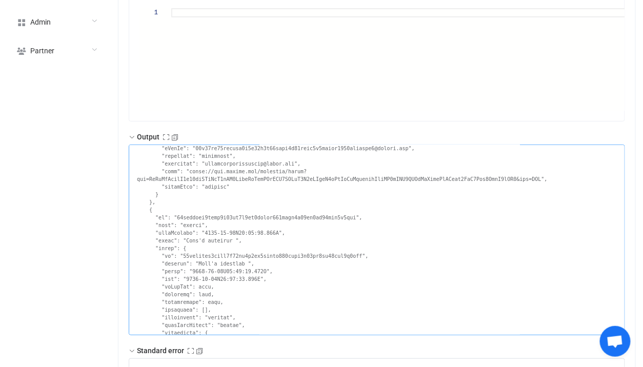
click at [242, 240] on textarea at bounding box center [377, 240] width 496 height 191
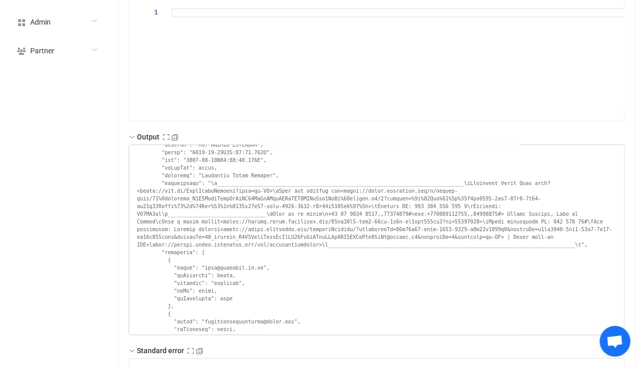
scroll to position [2388, 0]
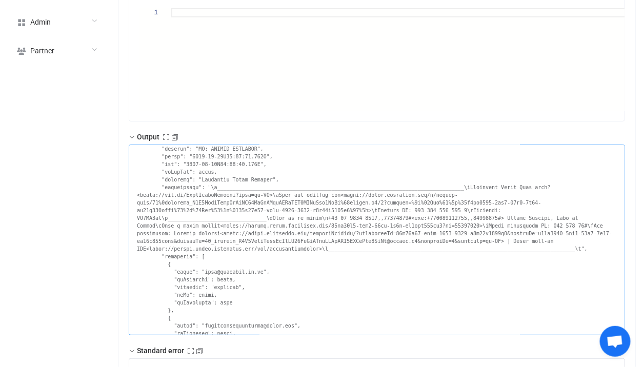
click at [346, 193] on textarea at bounding box center [377, 240] width 496 height 191
drag, startPoint x: 346, startPoint y: 193, endPoint x: 374, endPoint y: 218, distance: 37.4
click at [374, 218] on textarea at bounding box center [377, 240] width 496 height 191
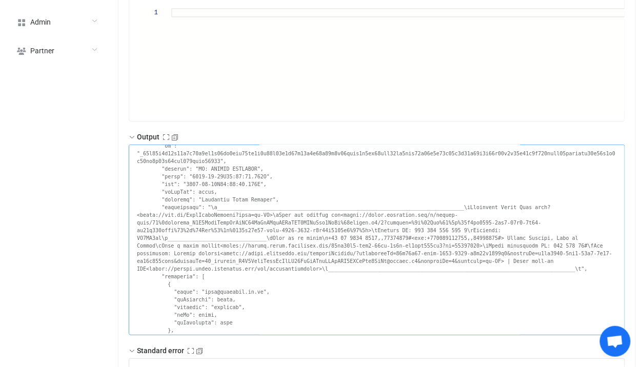
scroll to position [2366, 0]
click at [215, 212] on textarea at bounding box center [377, 240] width 496 height 191
drag, startPoint x: 215, startPoint y: 212, endPoint x: 246, endPoint y: 215, distance: 31.4
click at [246, 215] on textarea at bounding box center [377, 240] width 496 height 191
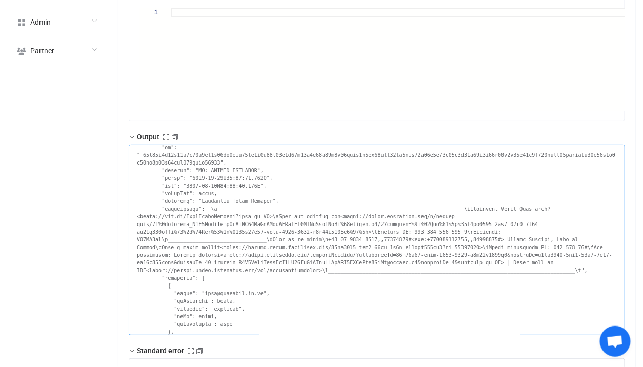
drag, startPoint x: 246, startPoint y: 215, endPoint x: 291, endPoint y: 213, distance: 44.7
click at [291, 213] on textarea at bounding box center [377, 240] width 496 height 191
click at [241, 227] on textarea at bounding box center [377, 240] width 496 height 191
drag, startPoint x: 241, startPoint y: 227, endPoint x: 328, endPoint y: 223, distance: 86.8
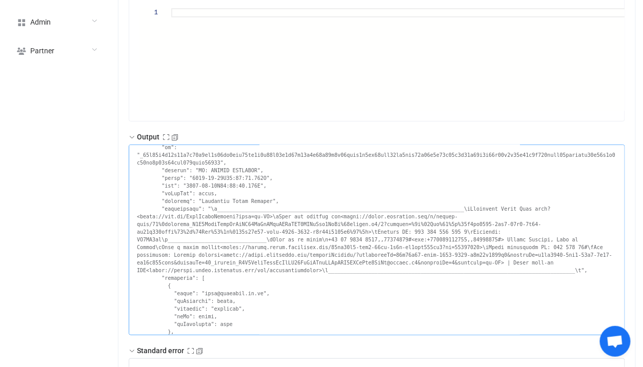
click at [328, 223] on textarea at bounding box center [377, 240] width 496 height 191
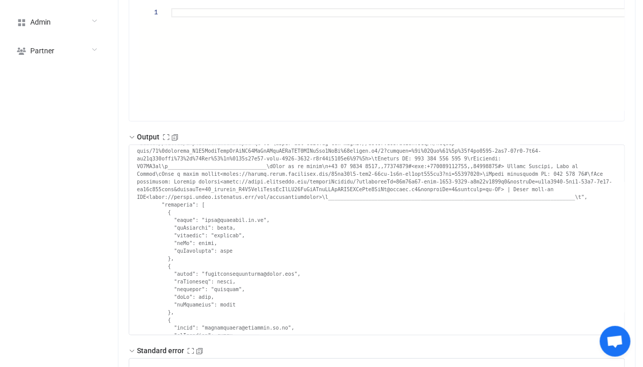
scroll to position [2258, 0]
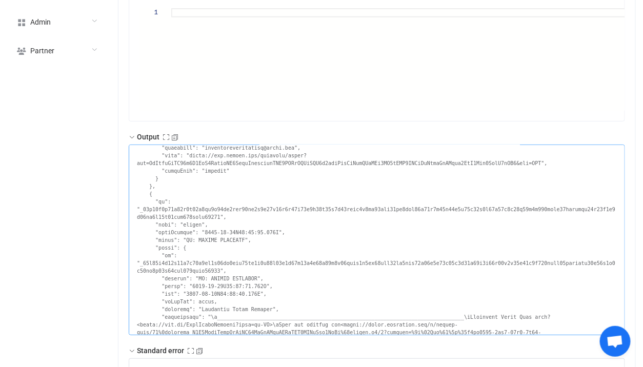
click at [172, 210] on textarea at bounding box center [377, 240] width 496 height 191
click at [176, 210] on textarea at bounding box center [377, 240] width 496 height 191
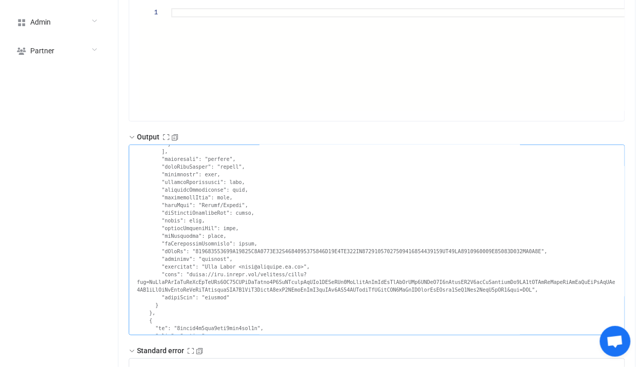
scroll to position [2706, 0]
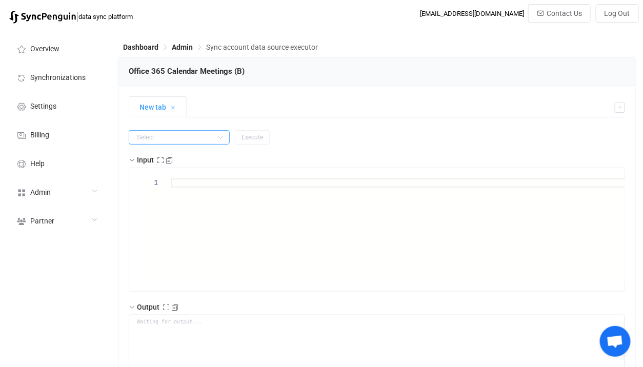
click at [186, 143] on input "text" at bounding box center [179, 137] width 101 height 14
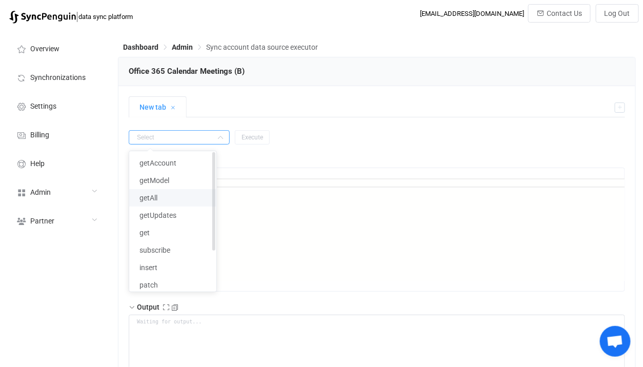
click at [175, 194] on li "getAll" at bounding box center [172, 197] width 87 height 17
type input "getAll"
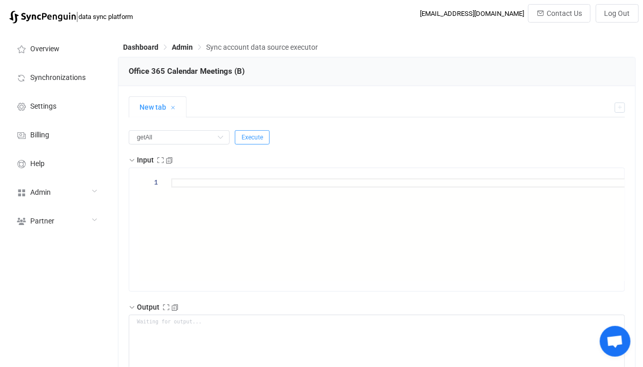
click at [244, 131] on button "Execute" at bounding box center [252, 137] width 35 height 14
type textarea "{ "nextSync": null, "entries": [ { "type": "upsert", "id": "AAMkADY1ZDc5MTNmLWU…"
type textarea "Unable to map meeting time zone null Unable to map meeting time zone null Unabl…"
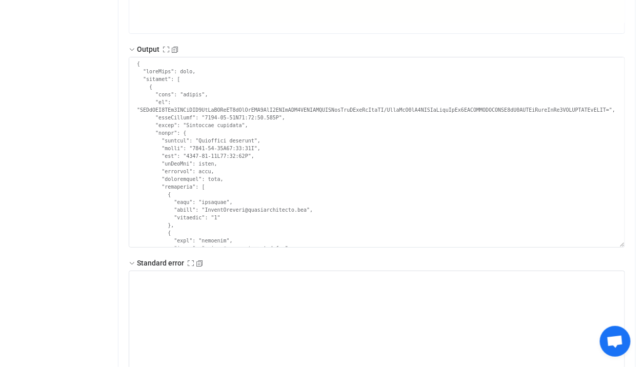
scroll to position [274, 0]
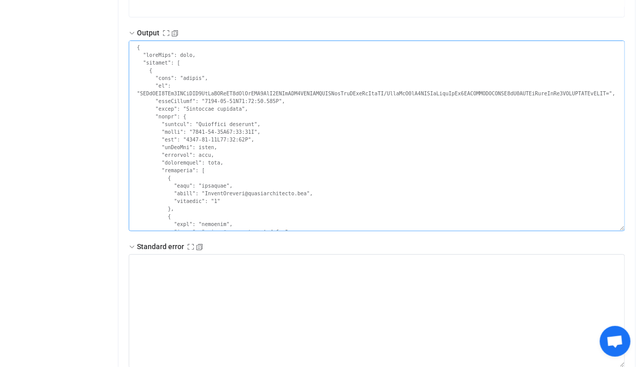
click at [342, 157] on textarea at bounding box center [377, 136] width 496 height 191
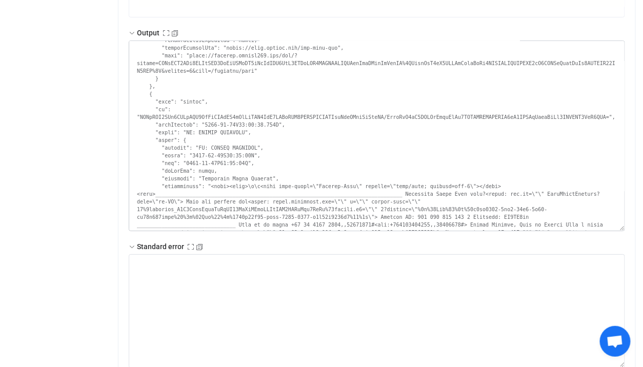
scroll to position [40775, 0]
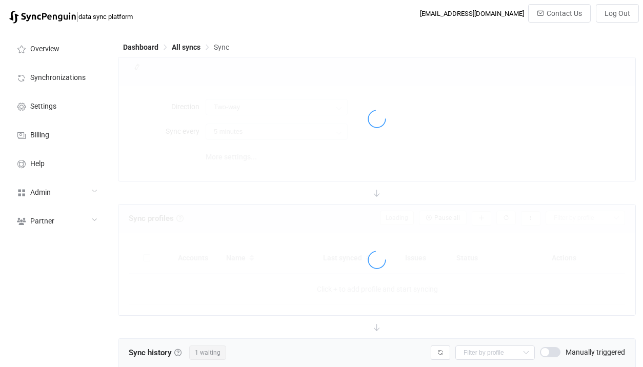
type input "Google → Office 365"
type input "10 minutes"
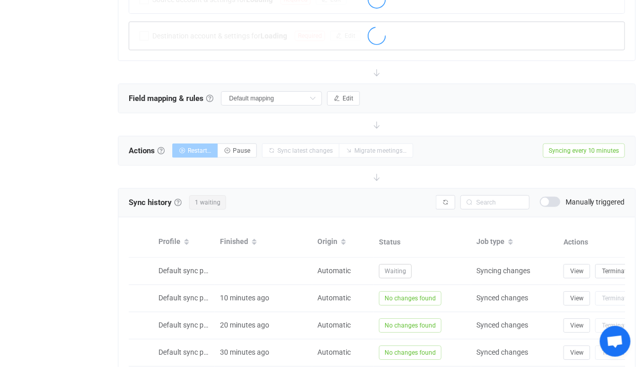
scroll to position [196, 0]
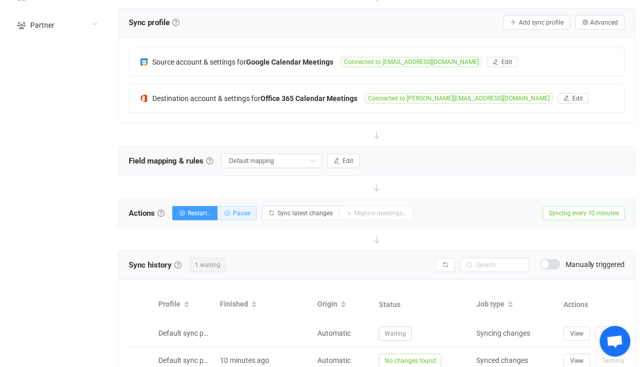
click at [245, 210] on span "Pause" at bounding box center [241, 213] width 17 height 7
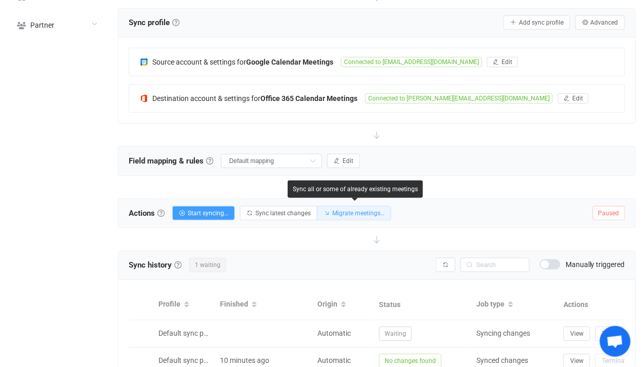
click at [367, 210] on span "Migrate meetings…" at bounding box center [358, 213] width 52 height 7
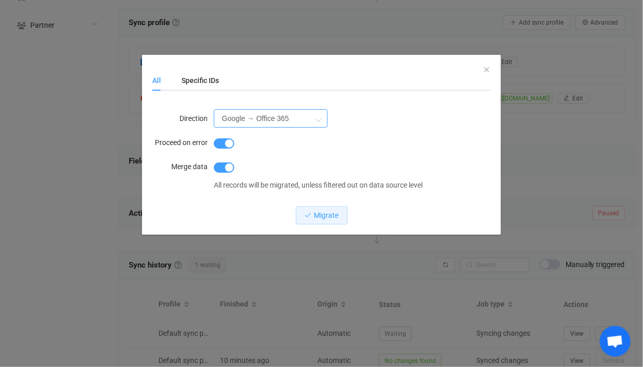
click at [231, 118] on input "Google → Office 365" at bounding box center [271, 118] width 114 height 18
click at [234, 119] on input "Google → Office 365" at bounding box center [271, 118] width 114 height 18
click at [204, 87] on div "Specific IDs" at bounding box center [195, 80] width 48 height 21
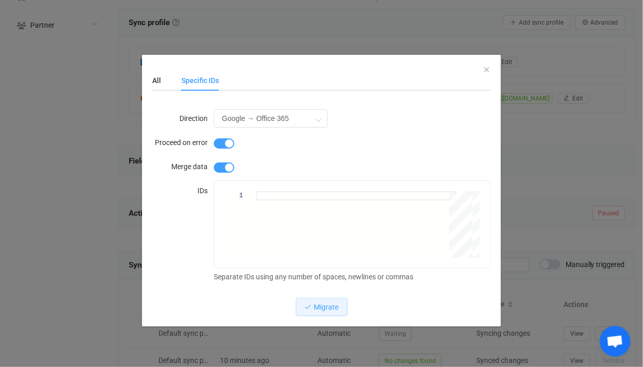
drag, startPoint x: 287, startPoint y: 177, endPoint x: 287, endPoint y: 199, distance: 22.1
click at [287, 177] on form "Direction Google → Office 365 Google → Office 365 Office 365 → Google Proceed o…" at bounding box center [321, 197] width 339 height 178
click at [288, 209] on div "dialog" at bounding box center [356, 224] width 200 height 67
paste textarea "_60q30c1g60o30e1i60o4ac1g60rj8gpl88rj2c1h84s34h9g60s30c1g60o30c1g70pkcc9l8gq44g…"
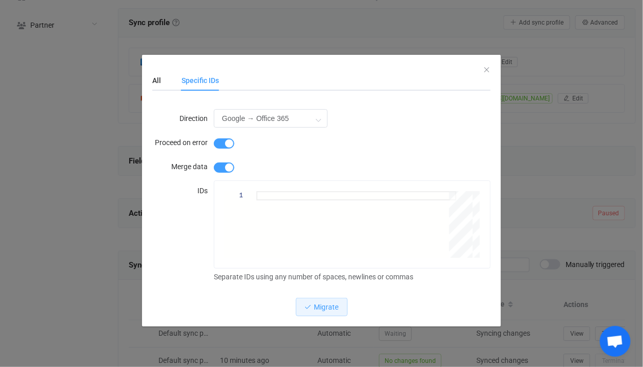
type textarea "_60q30c1g60o30e1i60o4ac1g60rj8gpl88rj2c1h84s34h9g60s30c1g60o30c1g70pkcc9l8gq44g…"
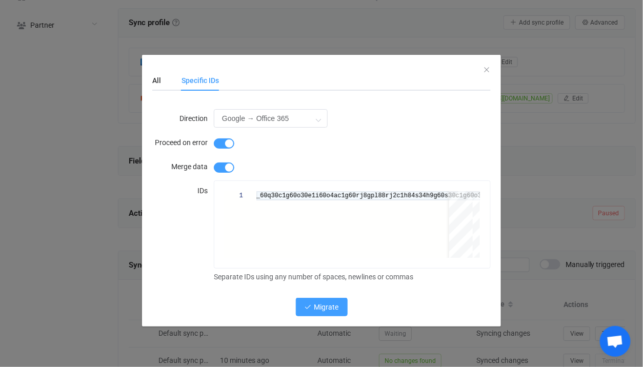
click at [334, 303] on span "Migrate" at bounding box center [326, 307] width 25 height 8
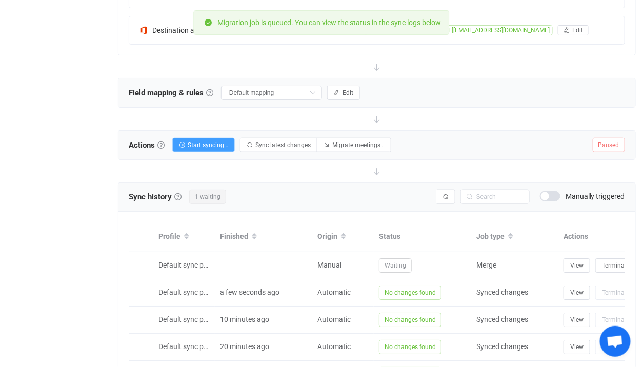
scroll to position [270, 0]
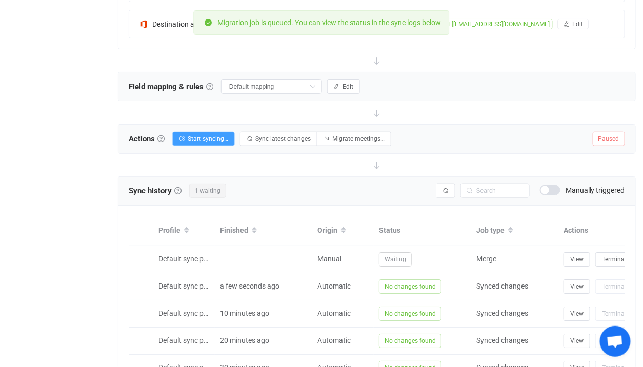
click at [451, 199] on div "Sync history History Sync history All sync executions are recorded in the sync …" at bounding box center [376, 191] width 517 height 29
click at [443, 188] on icon "button" at bounding box center [446, 191] width 6 height 6
click at [443, 186] on div at bounding box center [376, 363] width 517 height 372
click at [443, 188] on icon "button" at bounding box center [446, 191] width 6 height 6
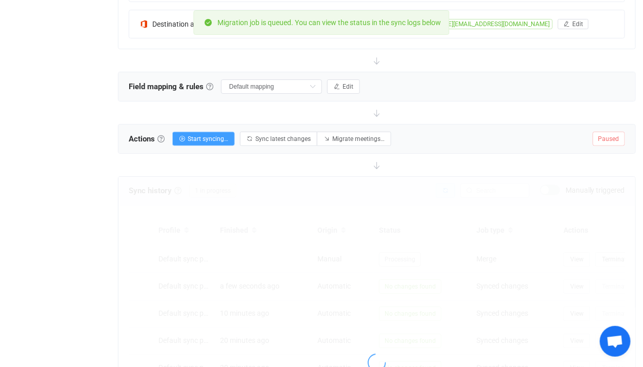
click at [443, 186] on div at bounding box center [376, 363] width 517 height 372
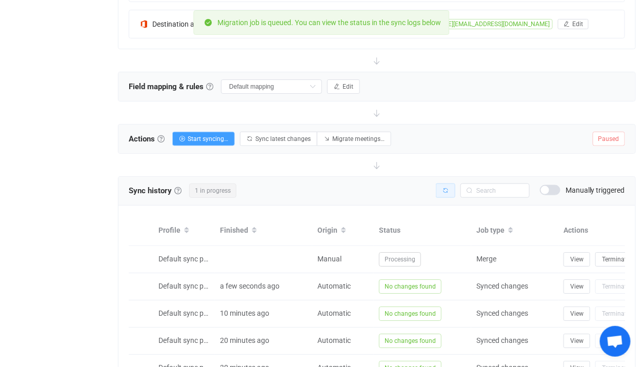
click at [443, 188] on icon "button" at bounding box center [446, 191] width 6 height 6
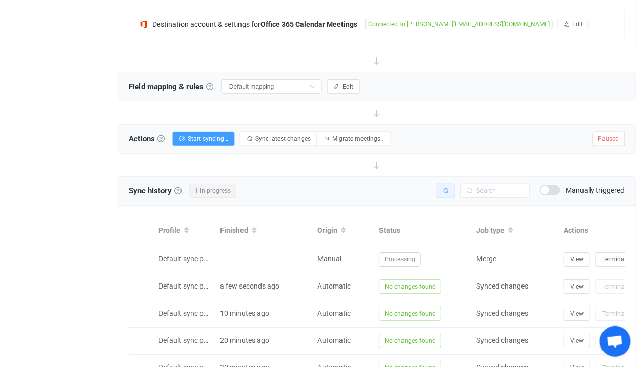
click at [443, 188] on icon "button" at bounding box center [446, 191] width 6 height 6
click at [450, 187] on button "button" at bounding box center [445, 191] width 19 height 14
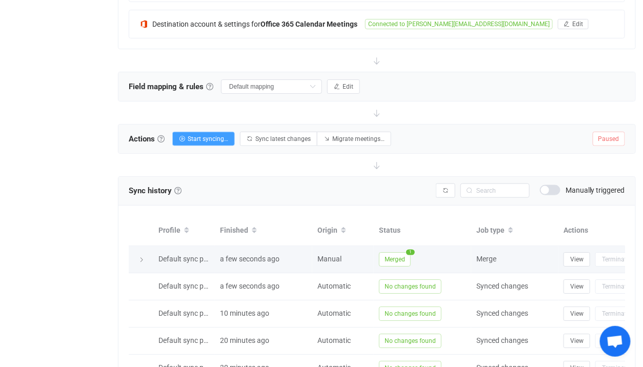
click at [404, 256] on span "Merged" at bounding box center [395, 259] width 32 height 14
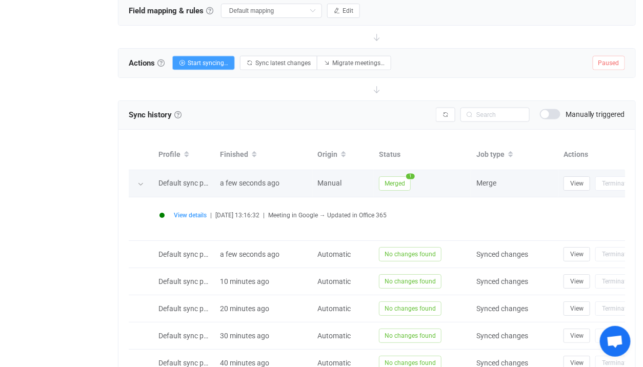
scroll to position [348, 0]
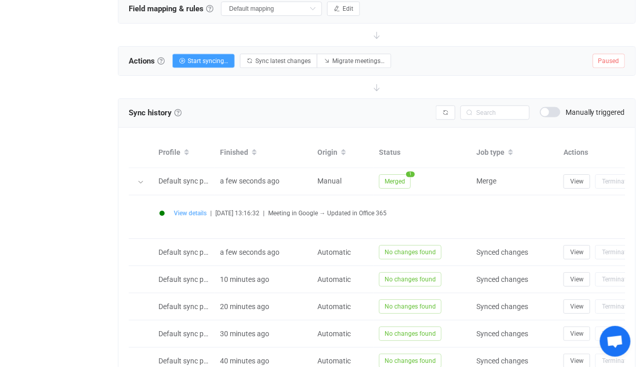
click at [199, 211] on span "View details" at bounding box center [190, 213] width 33 height 7
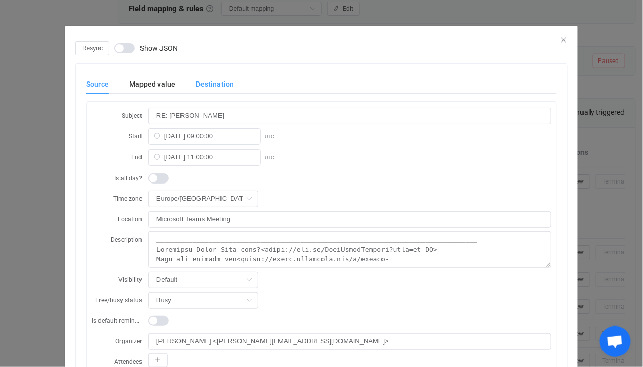
click at [212, 91] on div "Destination" at bounding box center [210, 84] width 48 height 21
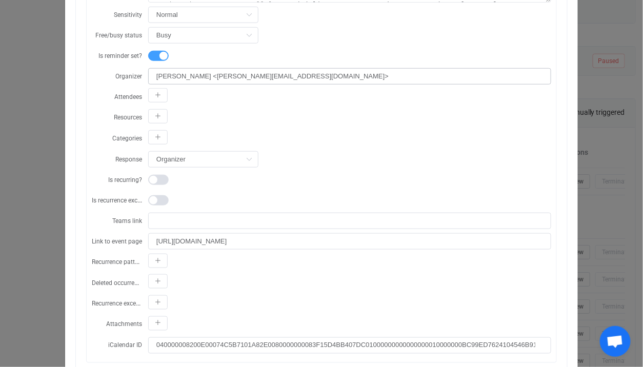
scroll to position [260, 0]
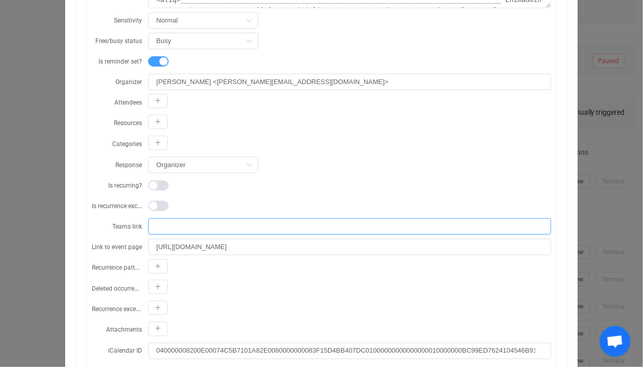
click at [233, 226] on input "dialog" at bounding box center [349, 226] width 403 height 16
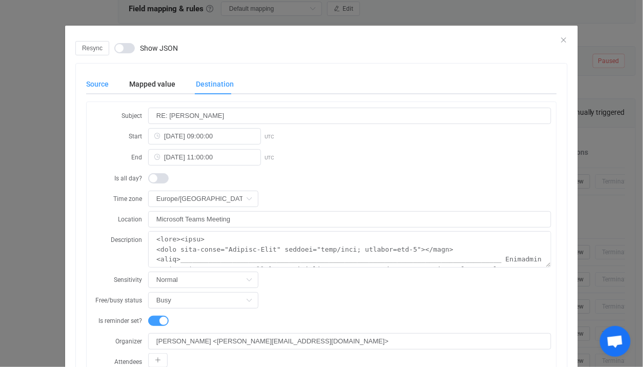
click at [117, 84] on div "Source" at bounding box center [102, 84] width 33 height 21
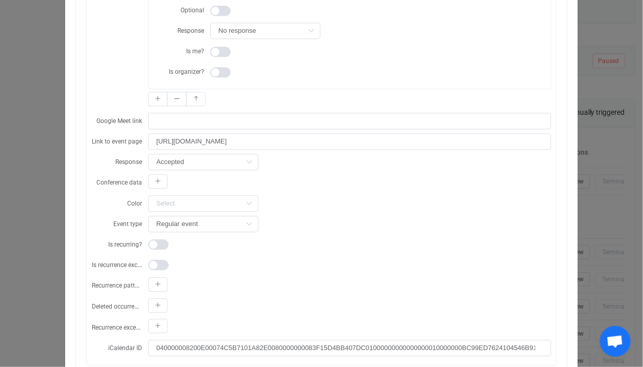
scroll to position [802, 0]
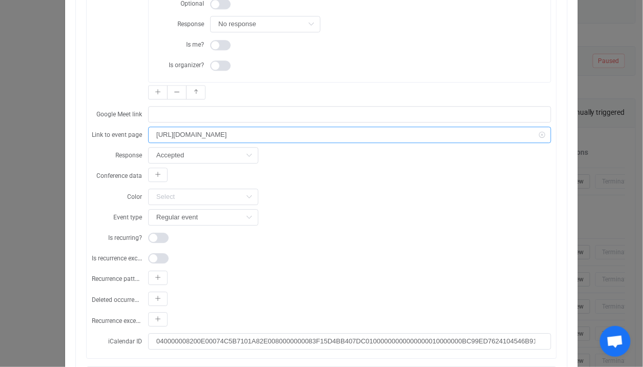
click at [200, 128] on input "https://www.google.com/calendar/event?eid=XzYwcTMwYzFnNjBvMzBlMWk2MG80YWMxZzYwc…" at bounding box center [349, 135] width 403 height 16
drag, startPoint x: 200, startPoint y: 128, endPoint x: 390, endPoint y: 127, distance: 190.3
click at [390, 127] on input "https://www.google.com/calendar/event?eid=XzYwcTMwYzFnNjBvMzBlMWk2MG80YWMxZzYwc…" at bounding box center [349, 135] width 403 height 16
click at [379, 128] on input "https://www.google.com/calendar/event?eid=XzYwcTMwYzFnNjBvMzBlMWk2MG80YWMxZzYwc…" at bounding box center [349, 135] width 403 height 16
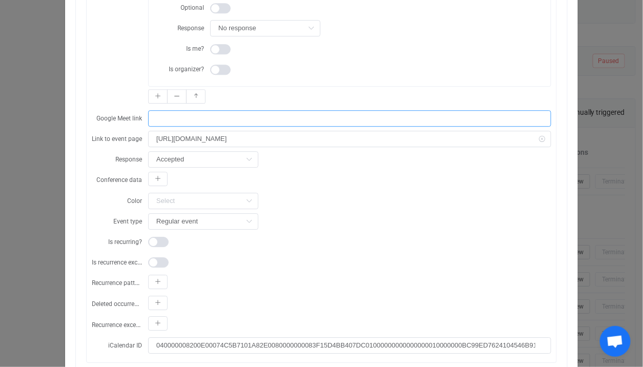
click at [164, 110] on input "dialog" at bounding box center [349, 118] width 403 height 16
drag, startPoint x: 181, startPoint y: 110, endPoint x: 182, endPoint y: 129, distance: 19.5
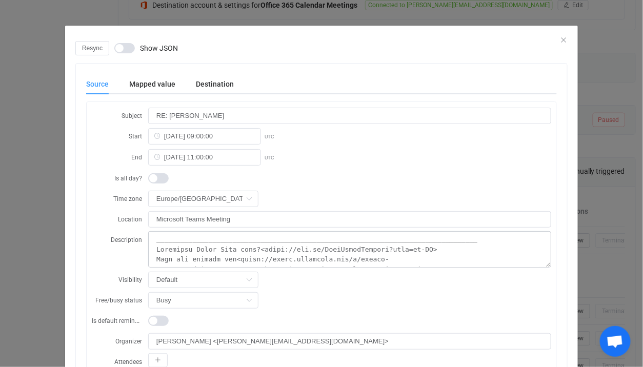
scroll to position [227, 0]
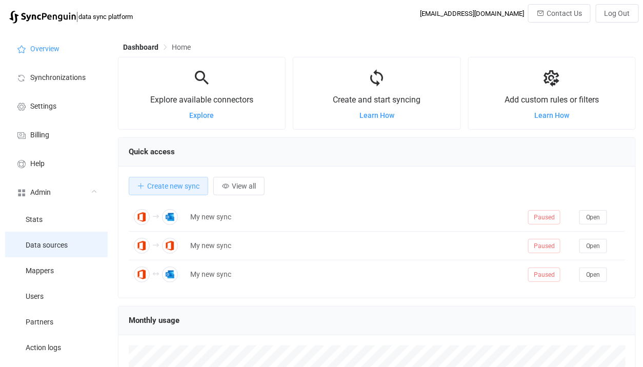
scroll to position [198, 518]
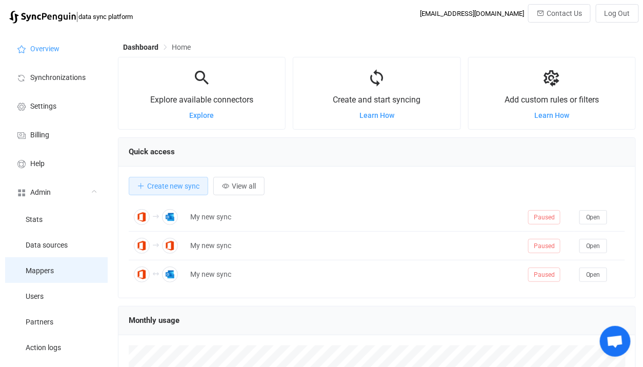
click at [66, 270] on li "Mappers" at bounding box center [56, 270] width 103 height 26
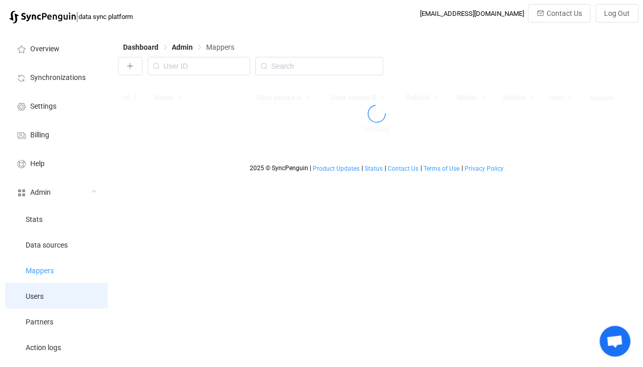
click at [71, 299] on li "Users" at bounding box center [56, 296] width 103 height 26
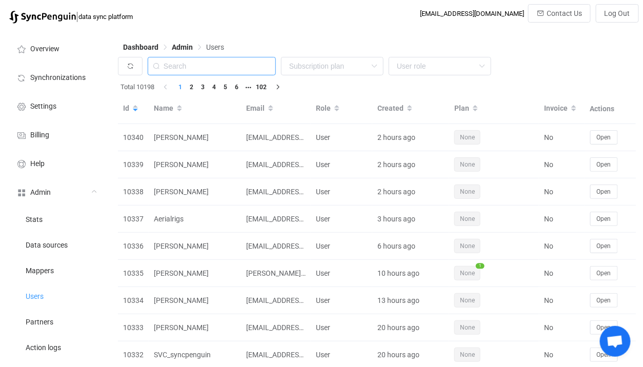
click at [227, 74] on input "text" at bounding box center [212, 66] width 128 height 18
paste input "Kollecta"
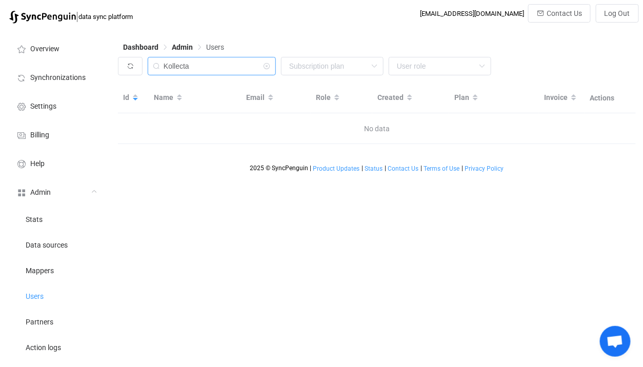
click at [202, 66] on input "Kollecta" at bounding box center [212, 66] width 128 height 18
type input "[PERSON_NAME]"
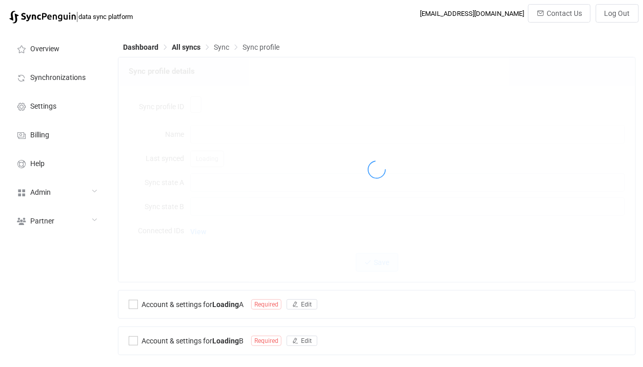
type input "Default sync profile"
type input "2025-08-19T00:50:15.949Z"
type input "2025-08-19T00:50:38.649Z"
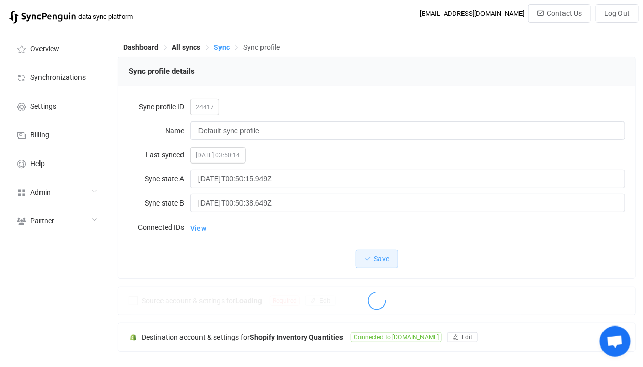
click at [219, 48] on span "Sync" at bounding box center [222, 47] width 16 height 8
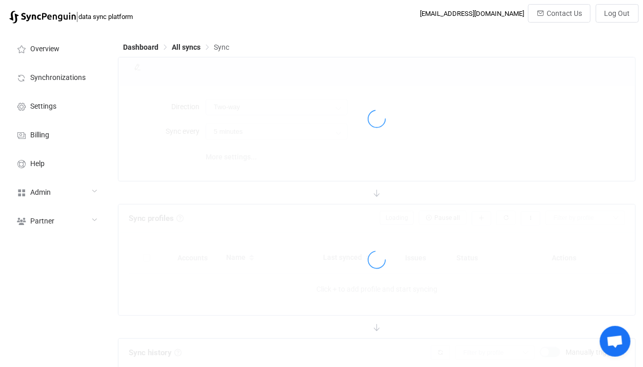
type input "Square → Shopify"
type input "10 minutes"
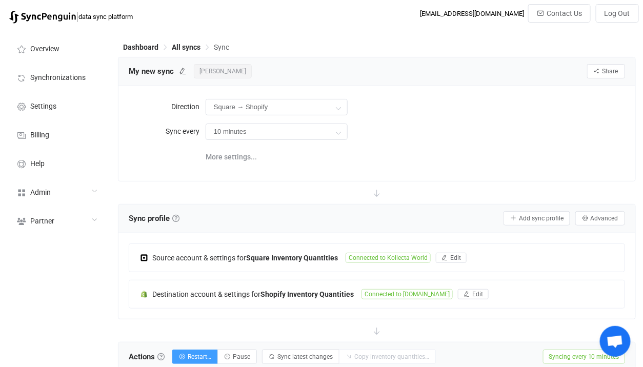
scroll to position [26, 0]
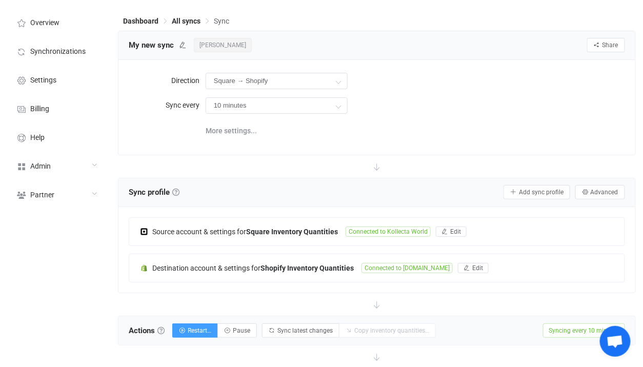
click at [217, 48] on span "[PERSON_NAME]" at bounding box center [223, 45] width 58 height 14
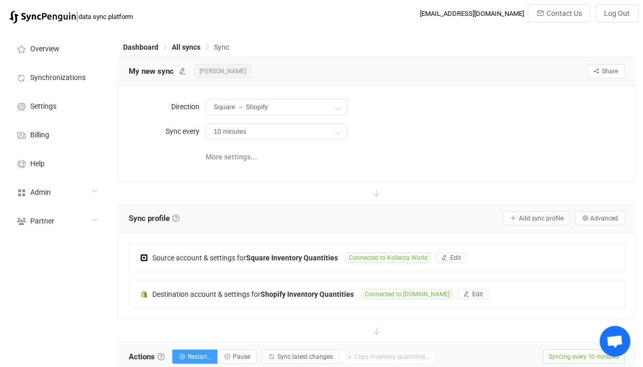
scroll to position [9, 0]
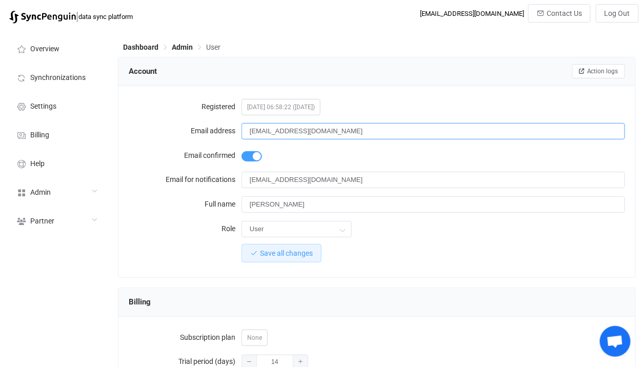
click at [329, 136] on input "[EMAIL_ADDRESS][DOMAIN_NAME]" at bounding box center [434, 131] width 384 height 16
click at [299, 122] on div "[EMAIL_ADDRESS][DOMAIN_NAME]" at bounding box center [434, 131] width 384 height 21
click at [330, 135] on input "[EMAIL_ADDRESS][DOMAIN_NAME]" at bounding box center [434, 131] width 384 height 16
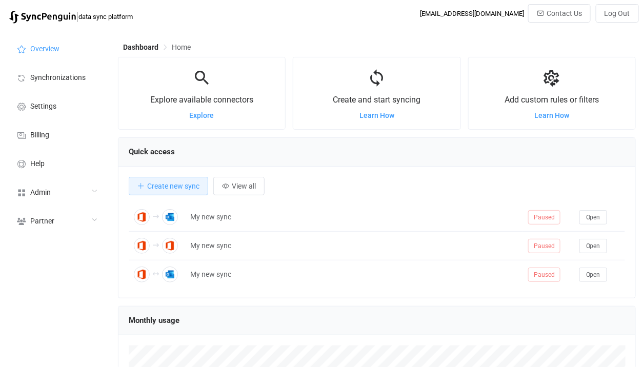
scroll to position [198, 518]
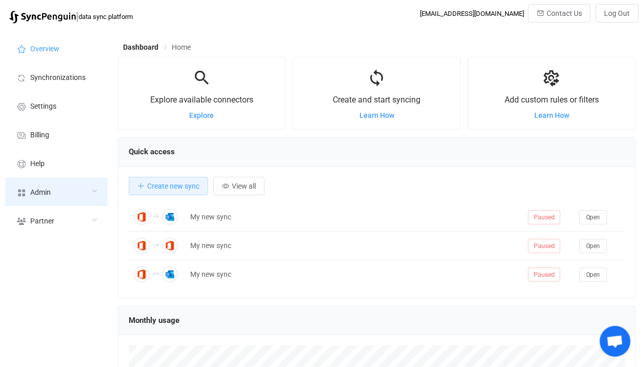
click at [86, 187] on div "Admin" at bounding box center [56, 191] width 103 height 29
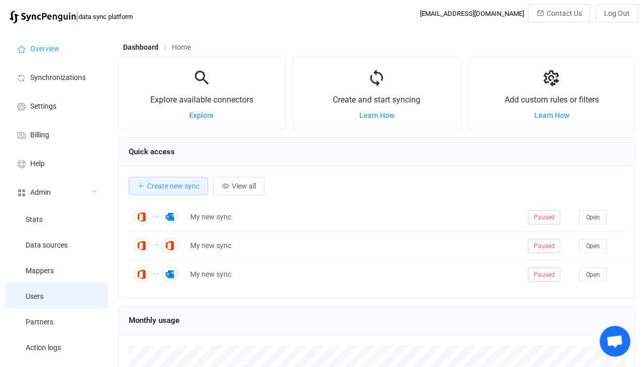
click at [53, 295] on li "Users" at bounding box center [56, 296] width 103 height 26
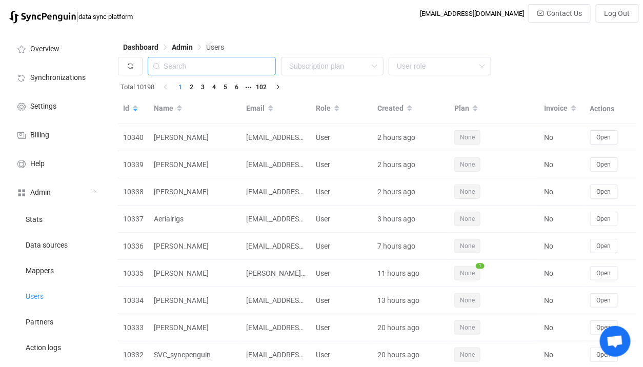
click at [213, 67] on input "text" at bounding box center [212, 66] width 128 height 18
paste input "pfrisari@gmail.com"
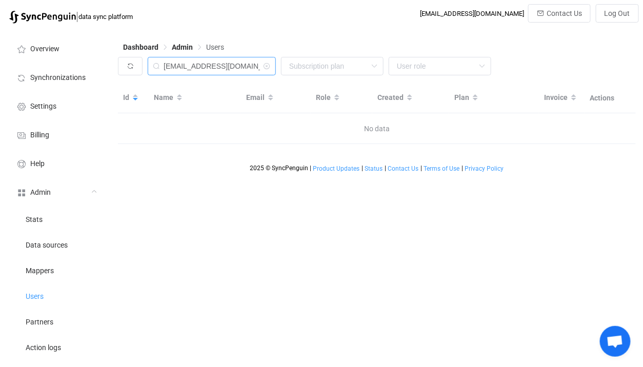
drag, startPoint x: 181, startPoint y: 68, endPoint x: 308, endPoint y: 90, distance: 129.2
click at [308, 90] on div "pfrisari@gmail.com None Single SingleYearly SinglePlus SinglePlusYearly Team Te…" at bounding box center [377, 100] width 518 height 87
paste input "ri@gmail.com"
paste input "info@kollectaworld.com.au"
type input "info@kollectaworld.com.au"
